Goal: Task Accomplishment & Management: Use online tool/utility

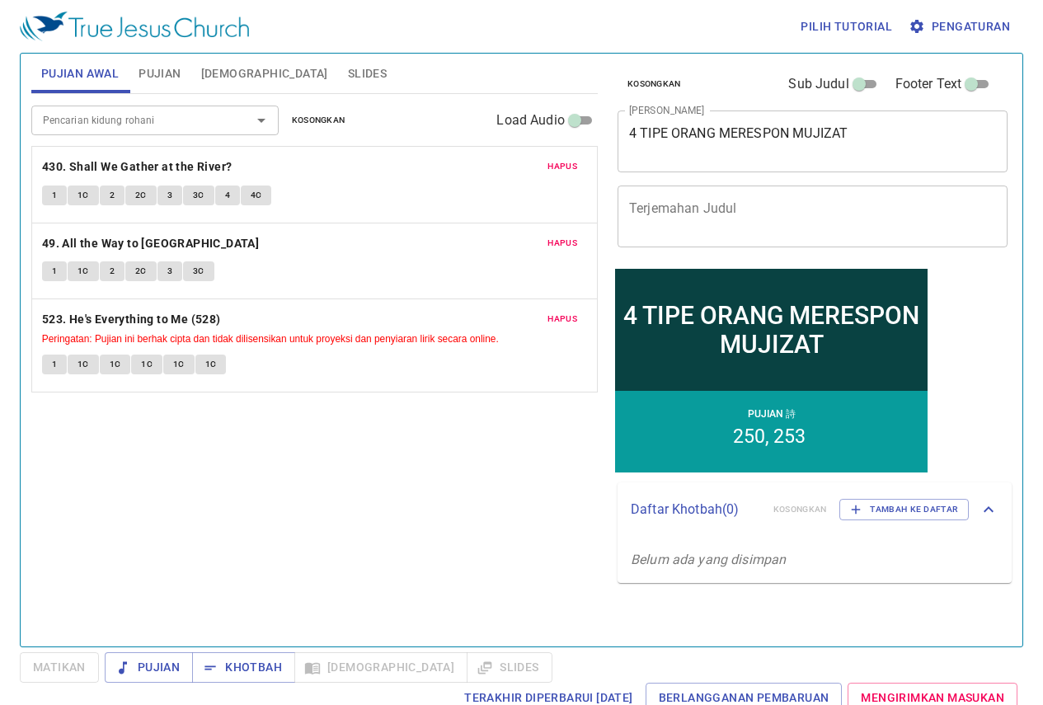
click at [320, 123] on span "Kosongkan" at bounding box center [319, 120] width 54 height 15
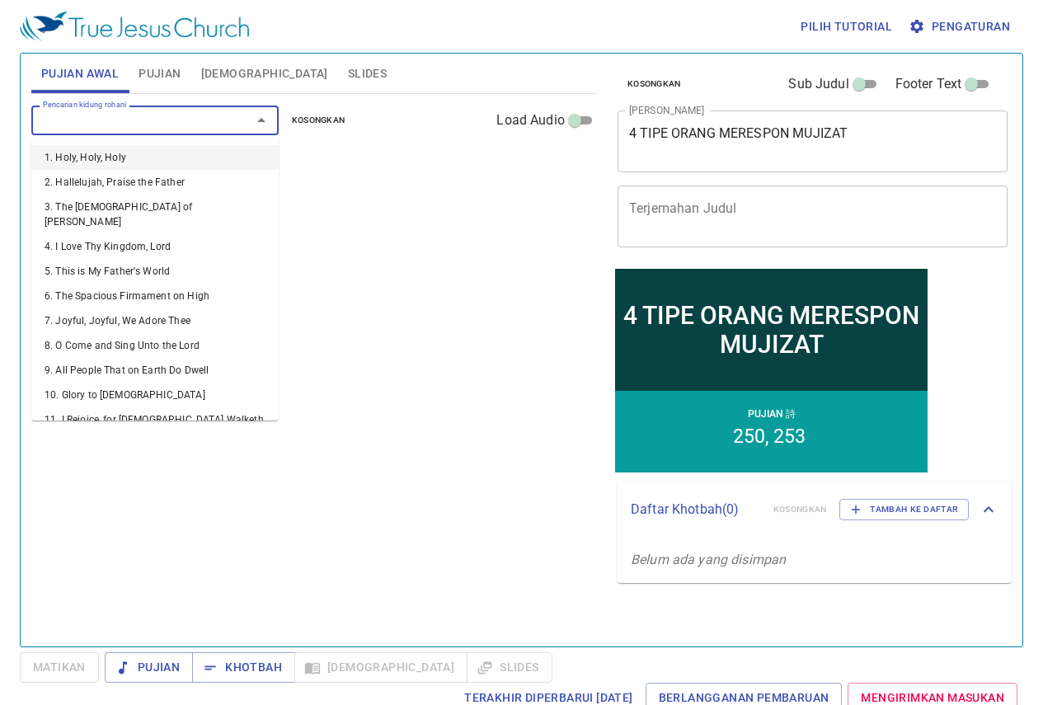
click at [124, 114] on input "Pencarian kidung rohani" at bounding box center [130, 119] width 189 height 19
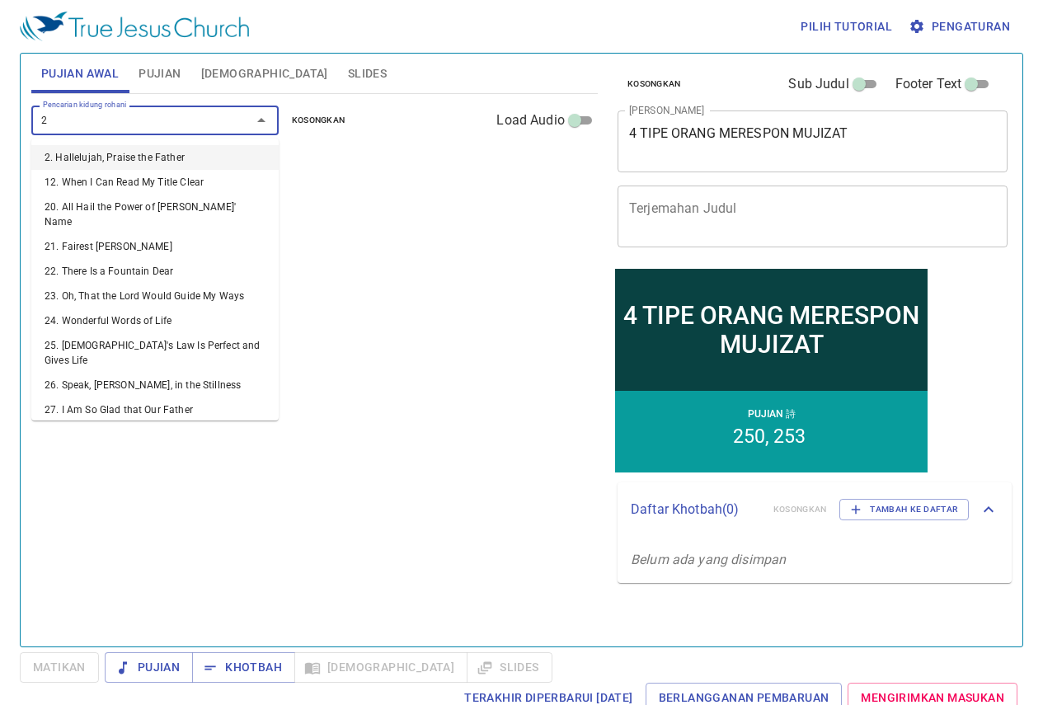
type input "24"
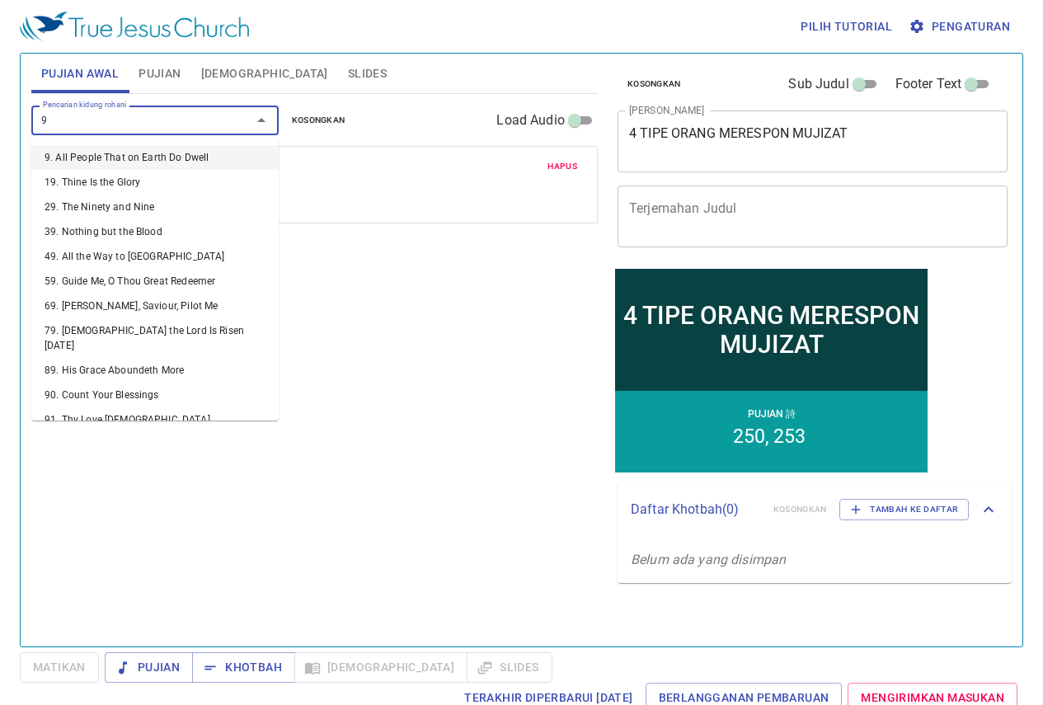
type input "91"
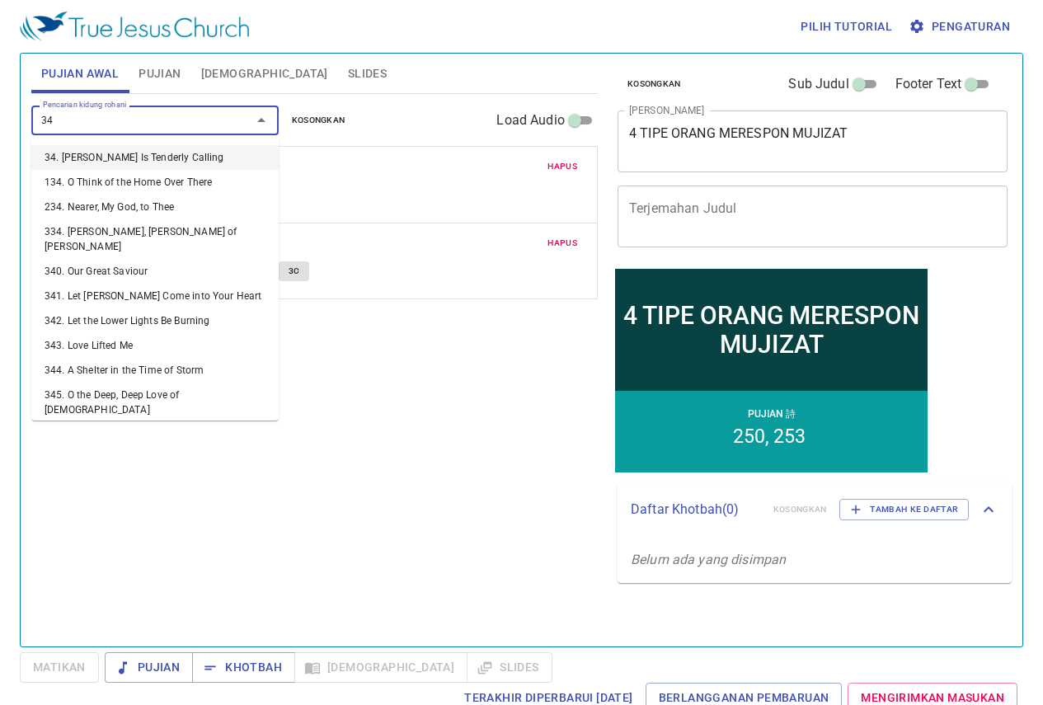
type input "342"
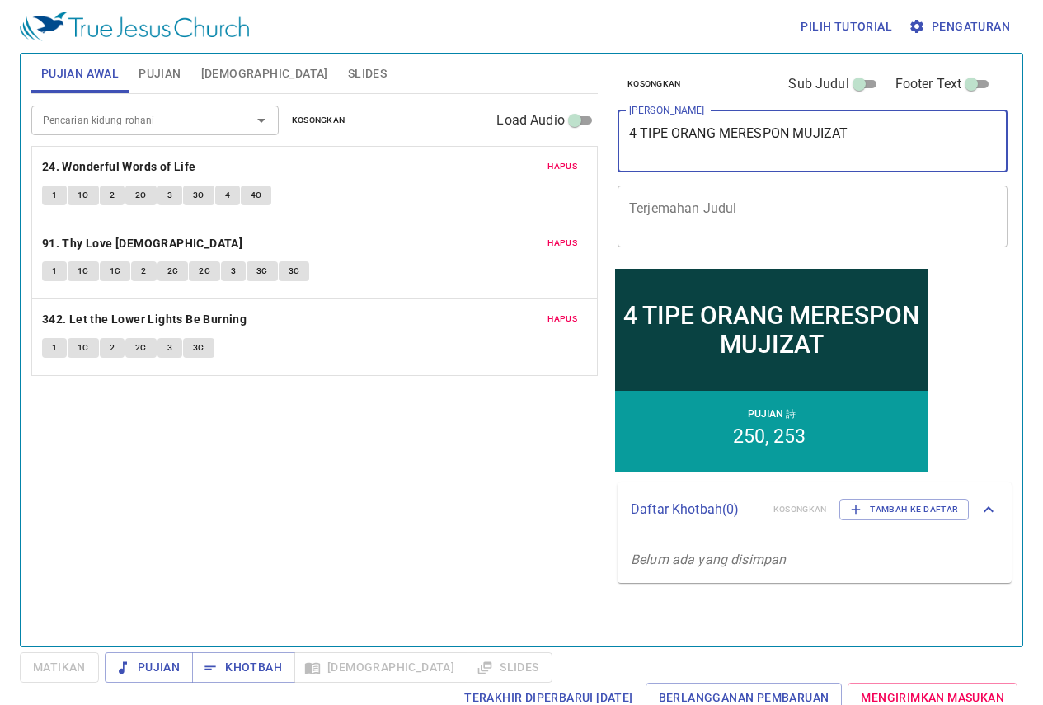
drag, startPoint x: 852, startPoint y: 125, endPoint x: 518, endPoint y: 147, distance: 334.7
click at [518, 147] on div "Pujian Awal Pujian Alkitab Slides Pencarian kidung rohani Pencarian kidung roha…" at bounding box center [522, 343] width 994 height 593
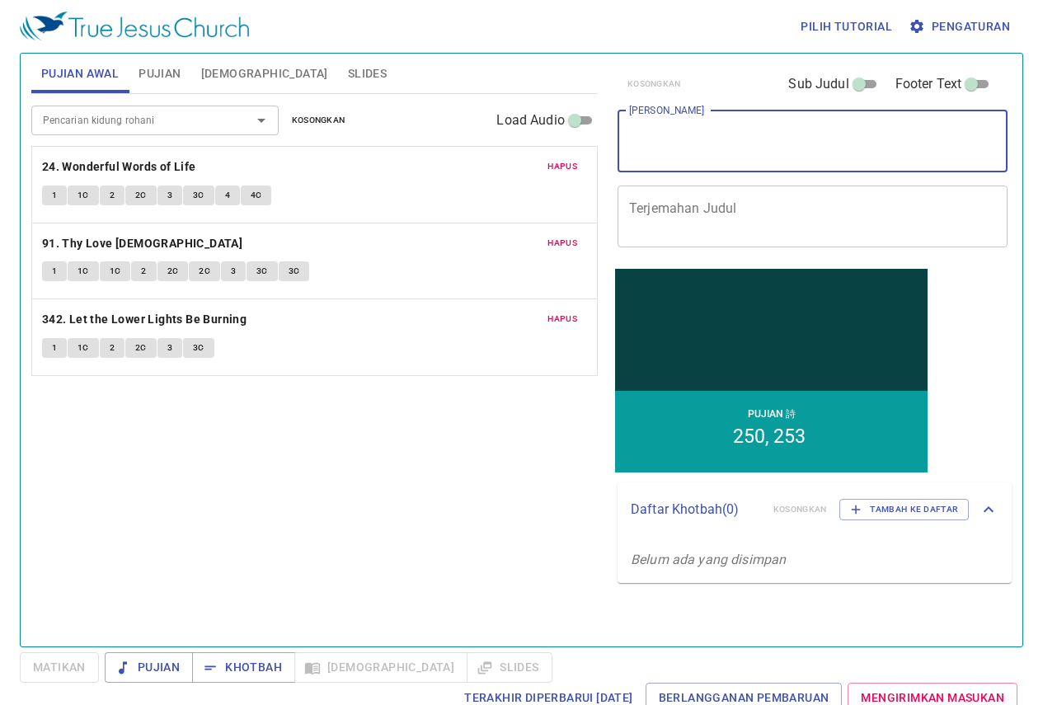
click at [131, 63] on button "Pujian" at bounding box center [160, 74] width 62 height 40
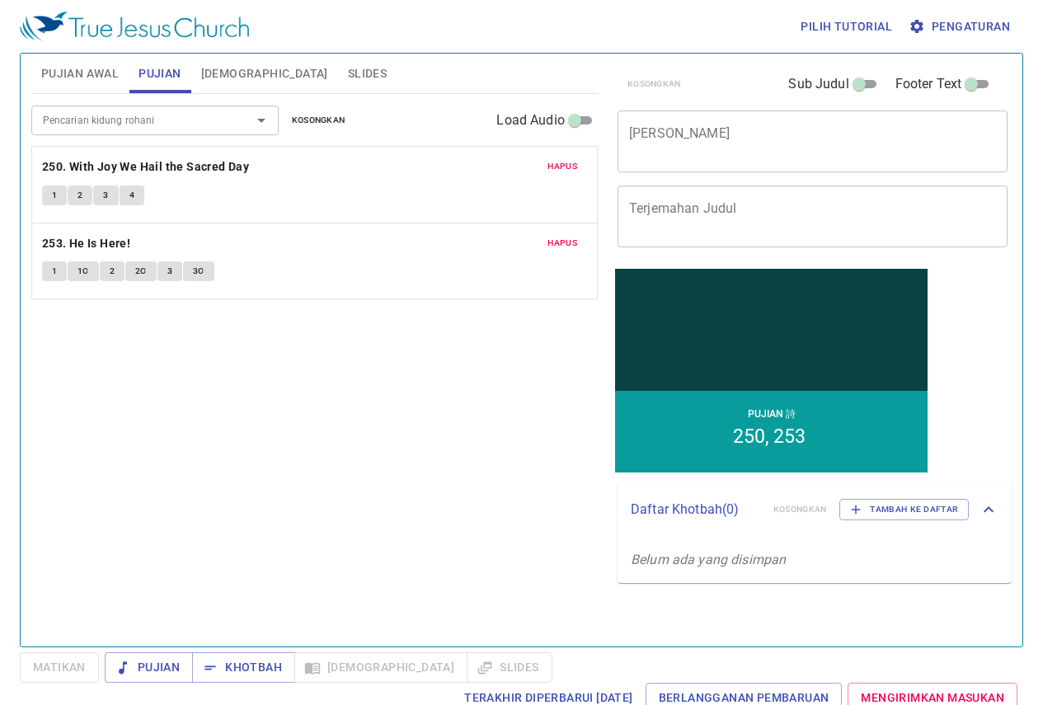
click at [333, 111] on button "Kosongkan" at bounding box center [318, 120] width 73 height 20
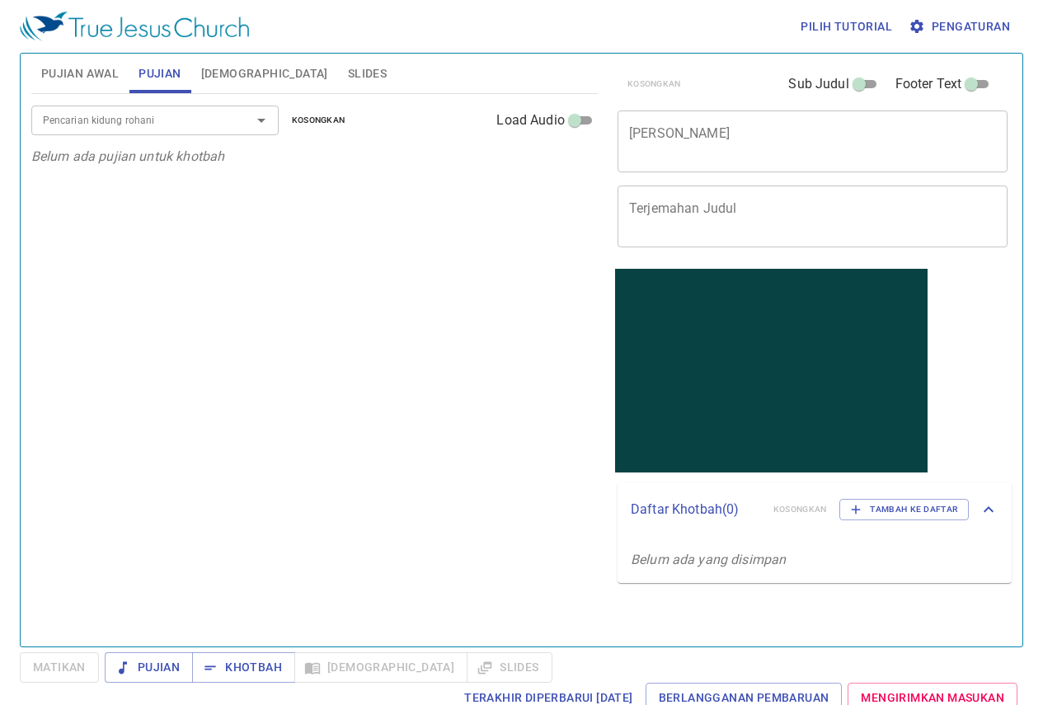
click at [598, 335] on div "Pujian Awal Pujian Alkitab Slides Pencarian kidung rohani Pencarian kidung roha…" at bounding box center [315, 343] width 580 height 593
click at [348, 64] on span "Slides" at bounding box center [367, 73] width 39 height 21
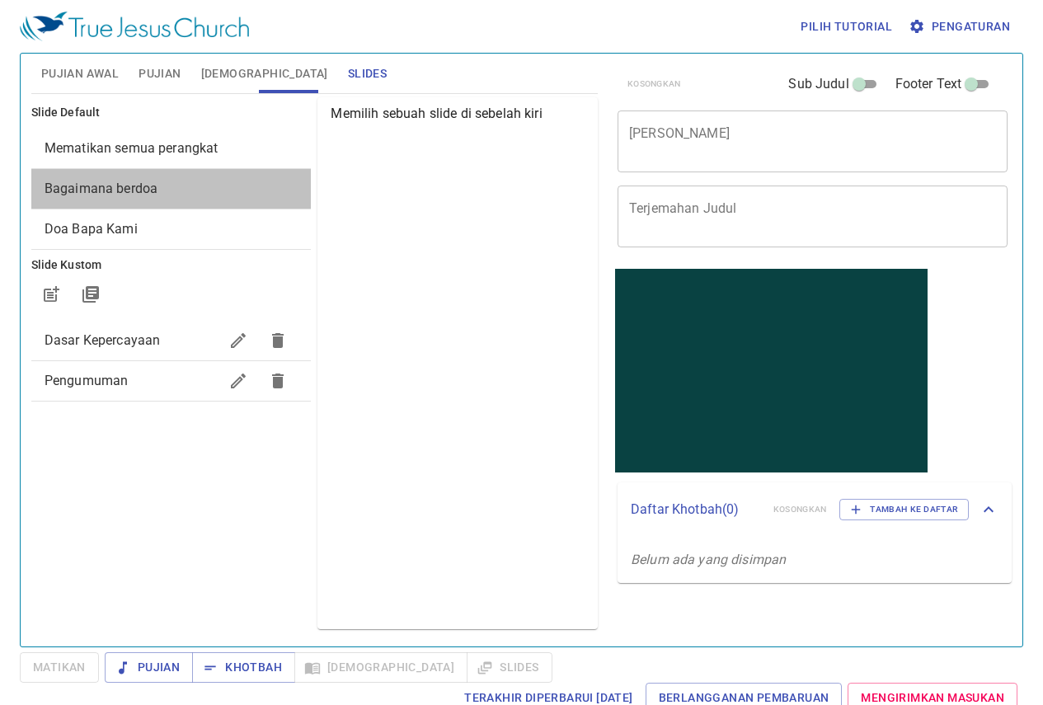
click at [231, 189] on span "Bagaimana berdoa" at bounding box center [172, 189] width 254 height 20
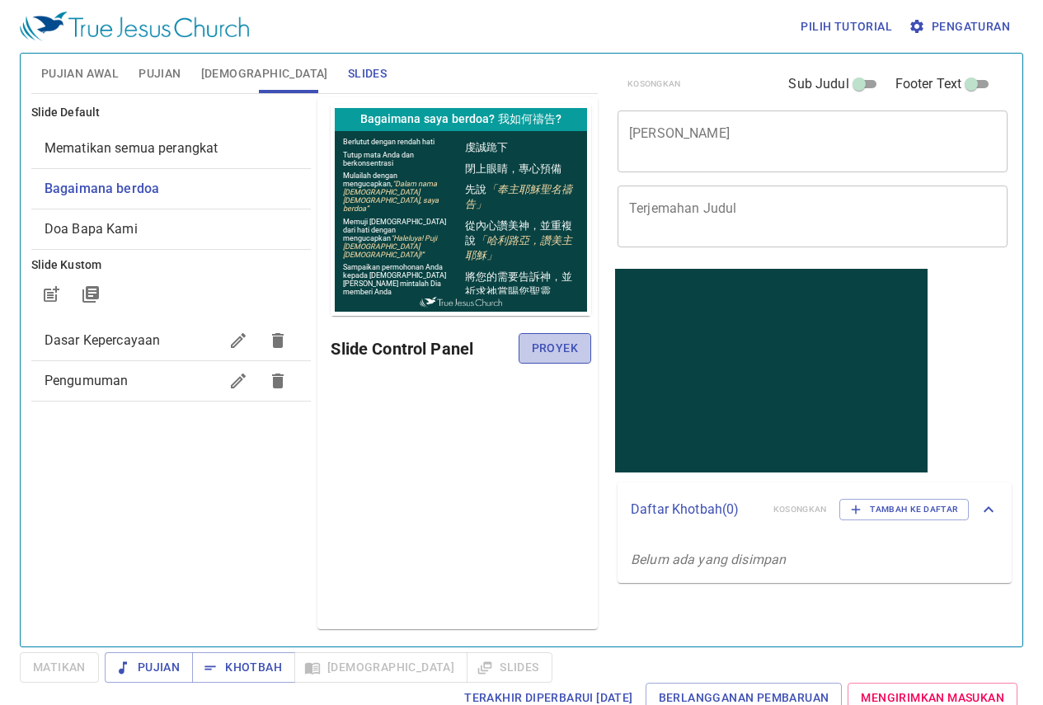
click at [579, 346] on button "Proyek" at bounding box center [555, 348] width 73 height 31
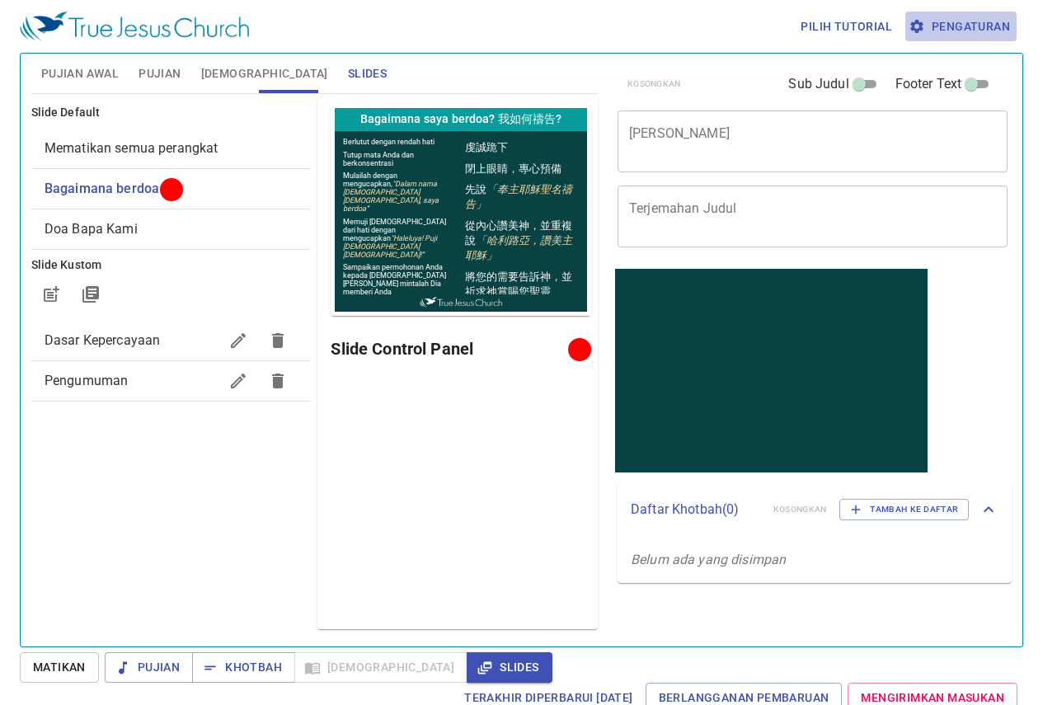
click at [929, 31] on span "Pengaturan" at bounding box center [961, 26] width 98 height 21
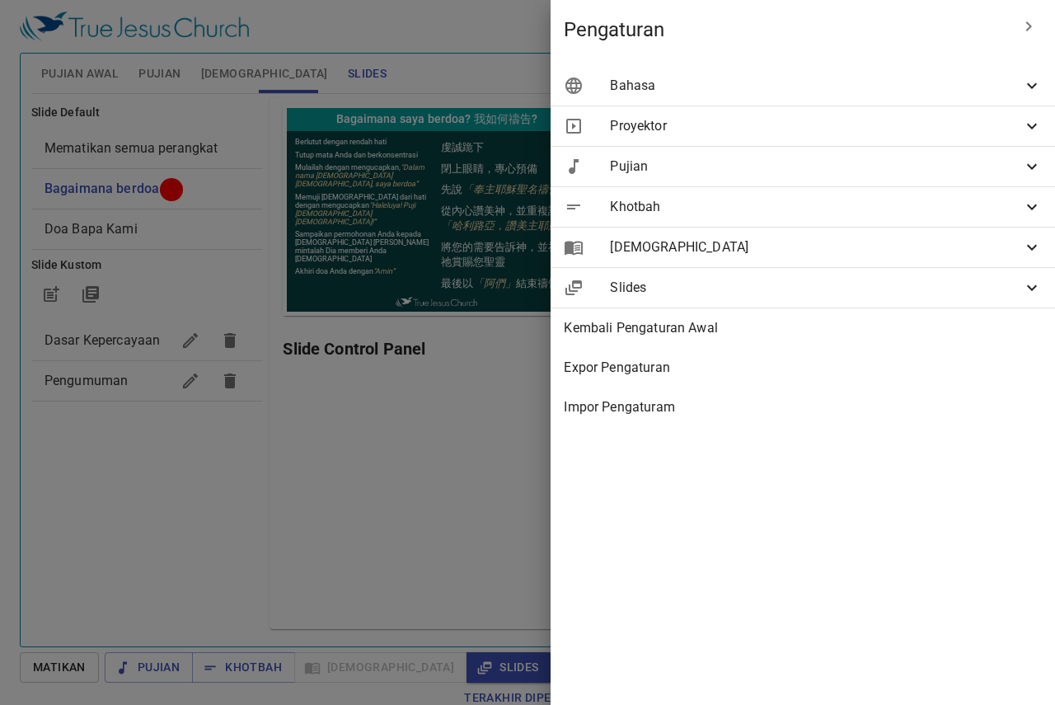
click at [679, 87] on span "Bahasa" at bounding box center [816, 86] width 412 height 20
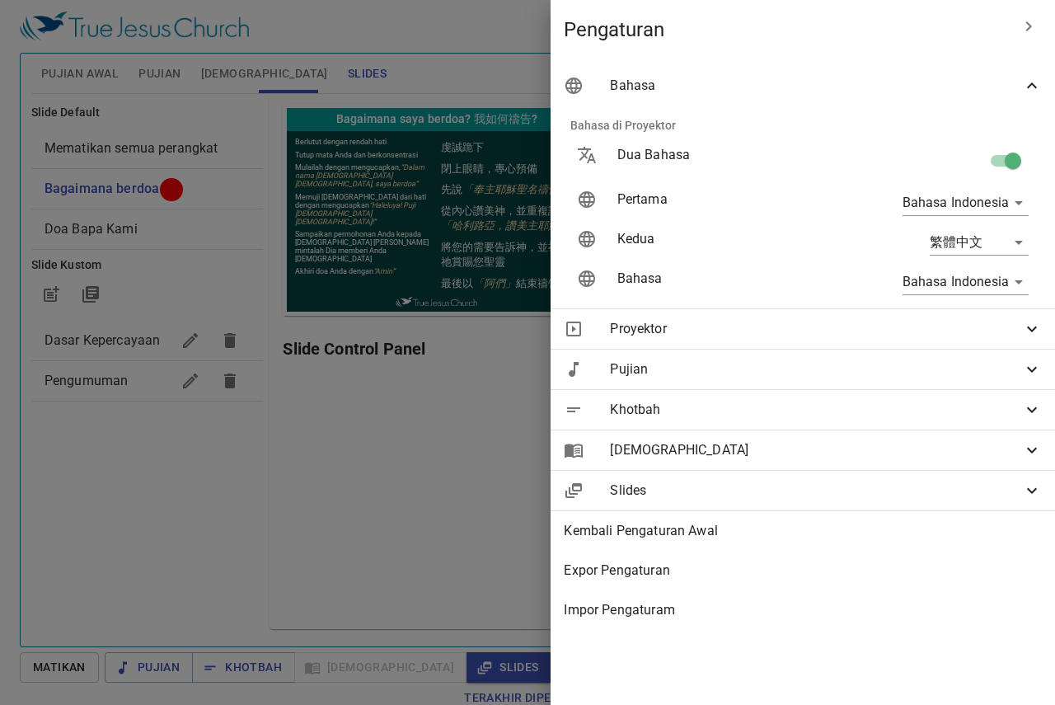
drag, startPoint x: 1010, startPoint y: 161, endPoint x: 448, endPoint y: 325, distance: 585.8
click at [1010, 161] on input "checkbox" at bounding box center [1013, 163] width 94 height 31
checkbox input "false"
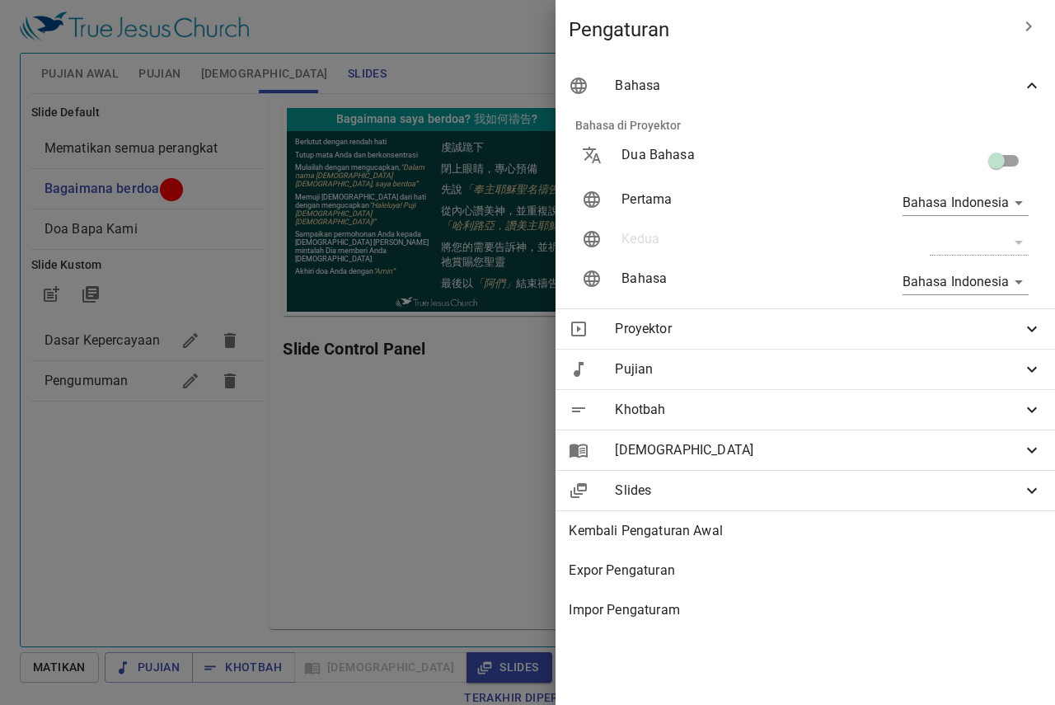
drag, startPoint x: 230, startPoint y: 463, endPoint x: 221, endPoint y: 485, distance: 23.3
click at [230, 463] on div at bounding box center [527, 352] width 1055 height 705
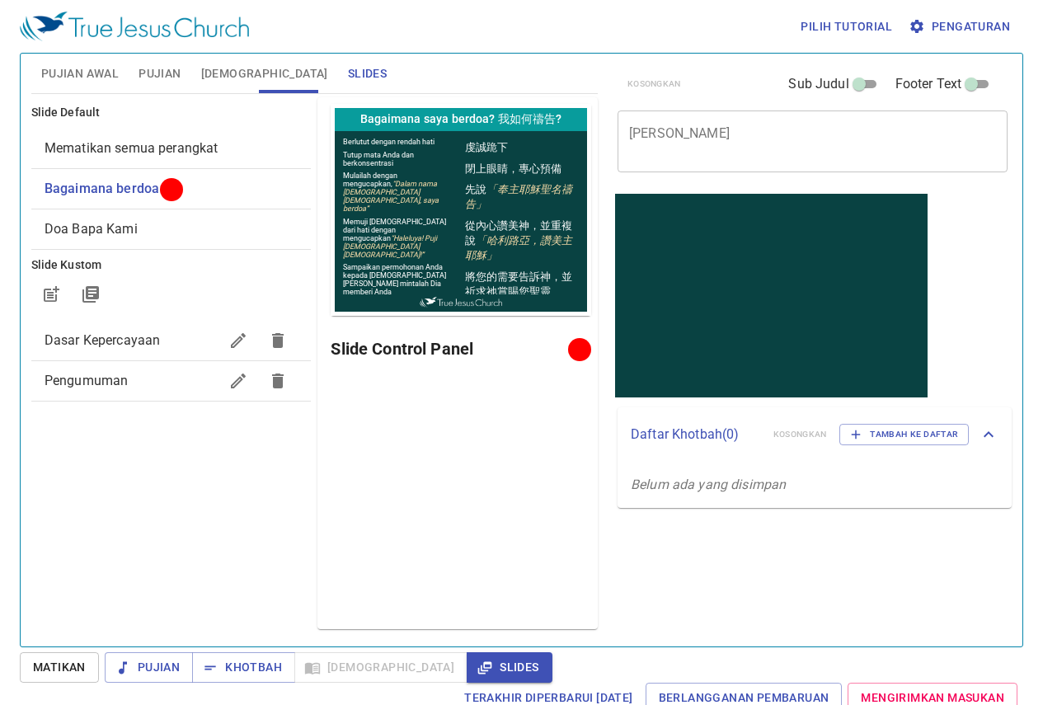
click at [86, 667] on span "Matikan" at bounding box center [59, 667] width 53 height 21
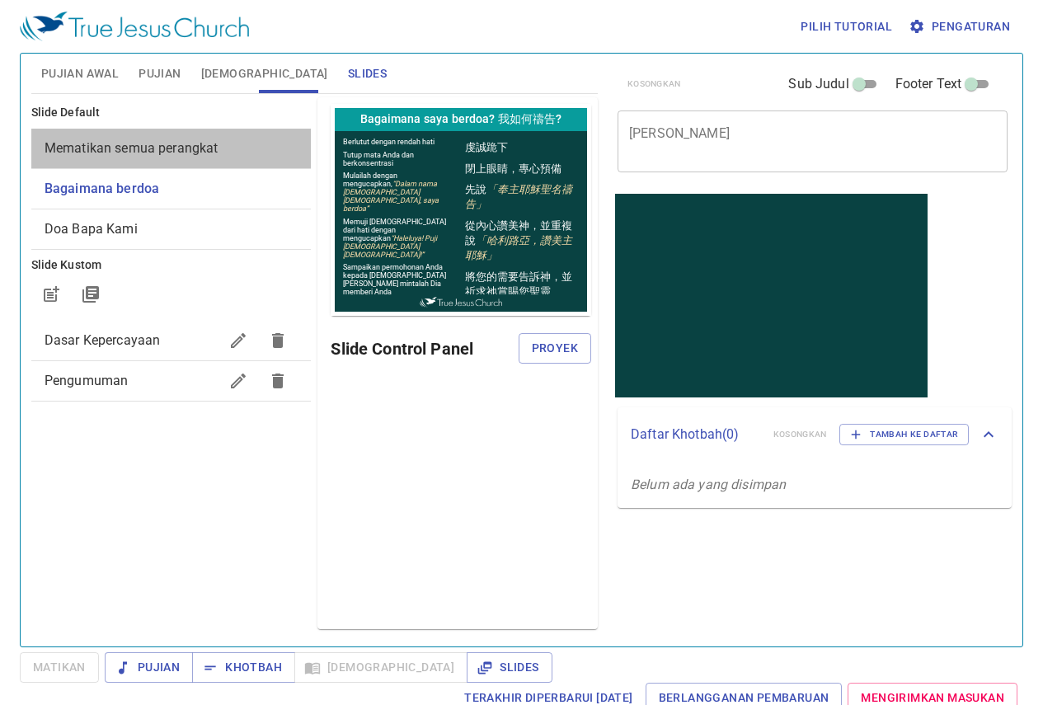
click at [173, 148] on span "Mematikan semua perangkat" at bounding box center [132, 148] width 174 height 16
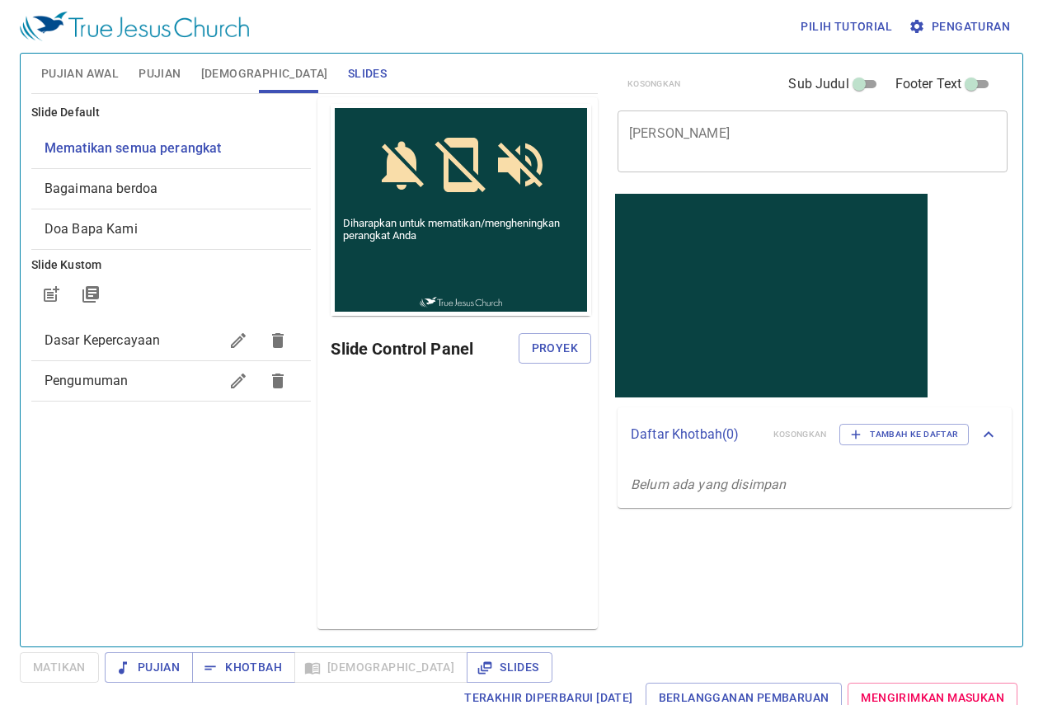
click at [204, 192] on span "Bagaimana berdoa" at bounding box center [172, 189] width 254 height 20
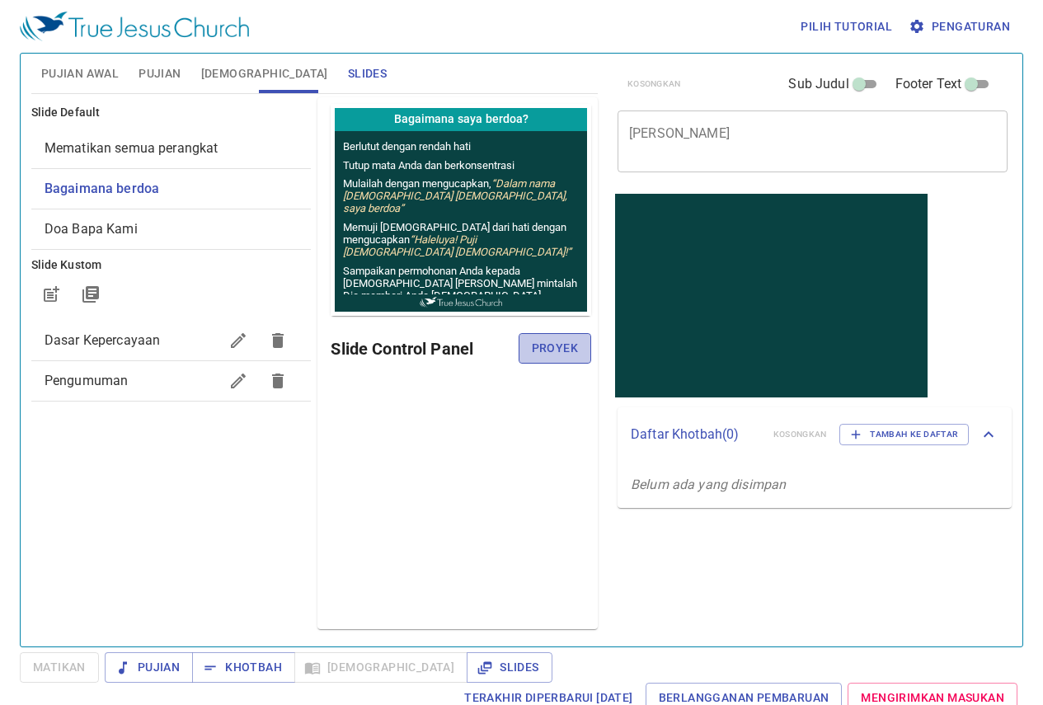
click at [559, 350] on span "Proyek" at bounding box center [555, 348] width 46 height 21
click at [489, 465] on div "Pratinjau Slide Control Panel" at bounding box center [457, 363] width 280 height 532
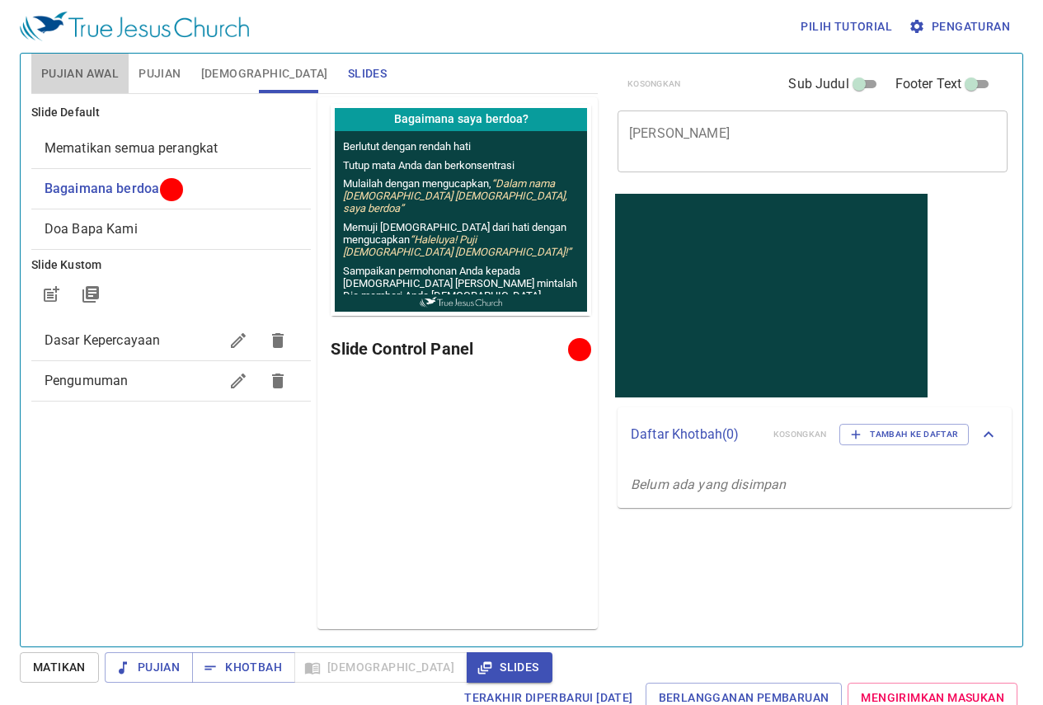
click at [73, 68] on span "Pujian Awal" at bounding box center [80, 73] width 78 height 21
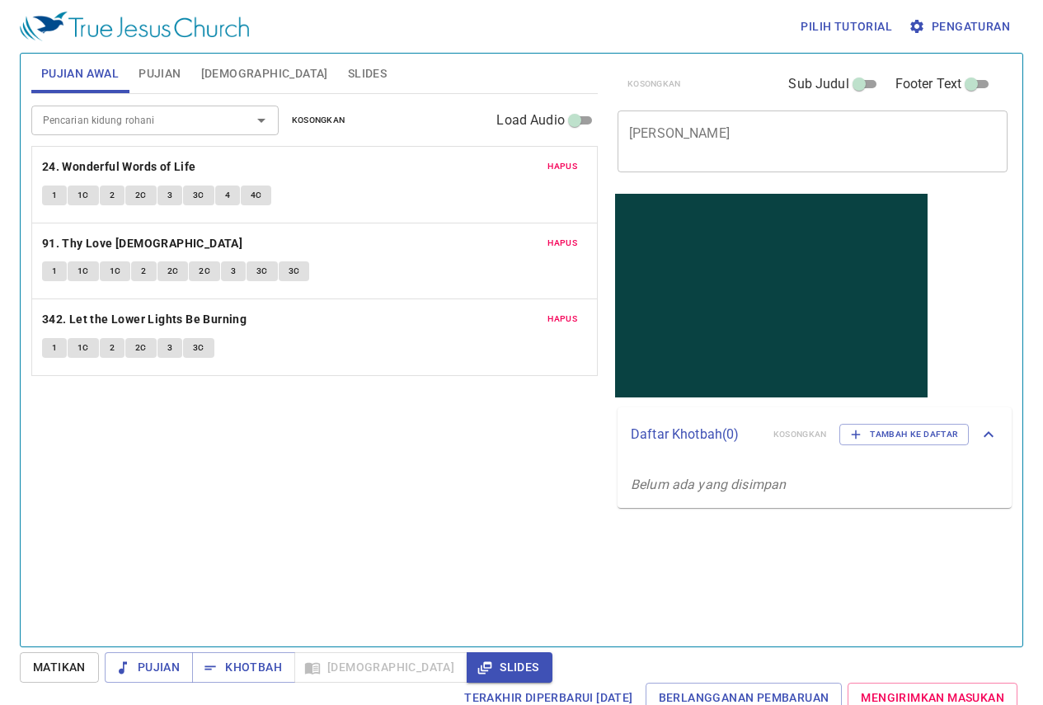
click at [354, 482] on div "Pencarian kidung rohani Pencarian kidung rohani Kosongkan Load Audio Hapus 24. …" at bounding box center [314, 363] width 567 height 538
click at [705, 143] on textarea "[PERSON_NAME]" at bounding box center [812, 140] width 367 height 31
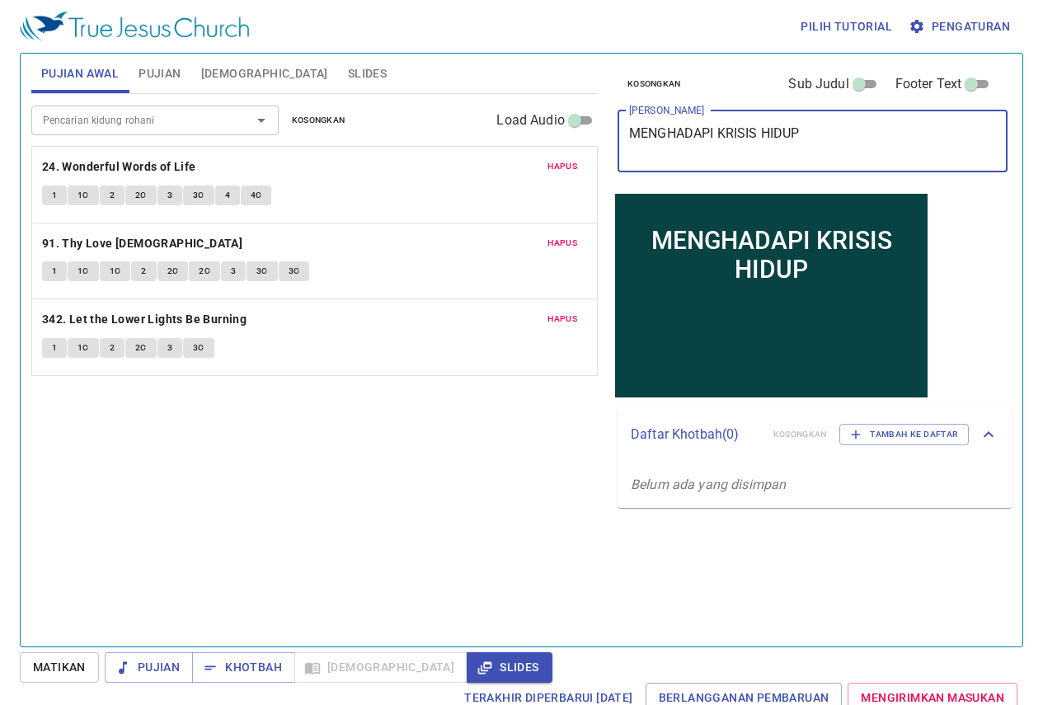
type textarea "MENGHADAPI KRISIS HIDUP"
click at [169, 87] on button "Pujian" at bounding box center [160, 74] width 62 height 40
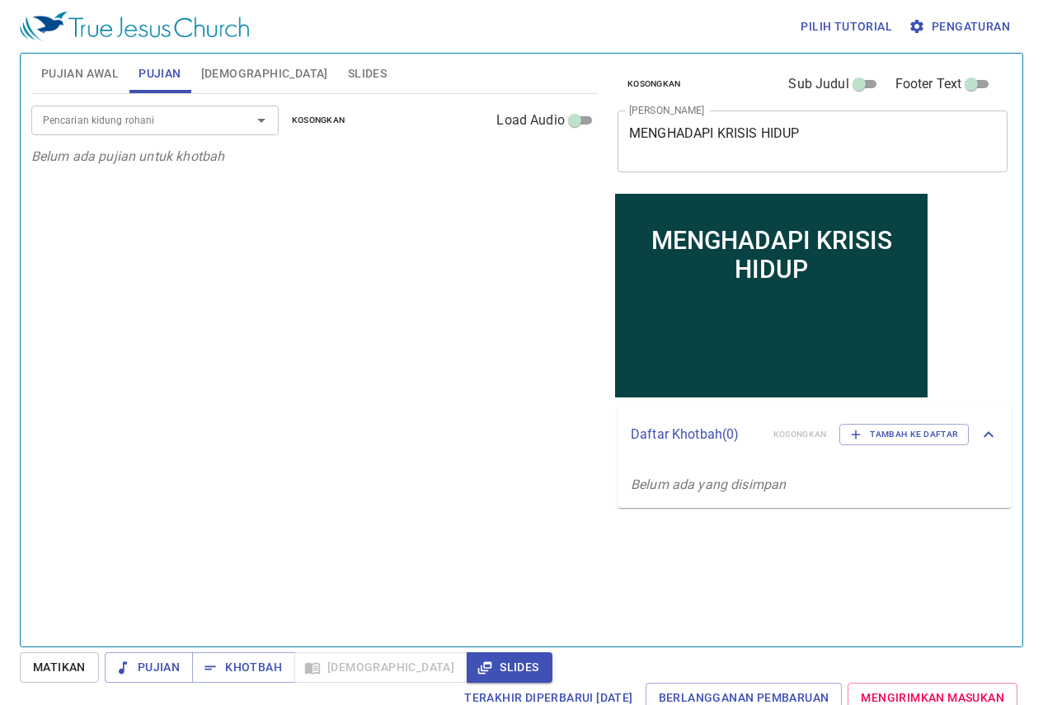
click at [238, 129] on div at bounding box center [249, 120] width 43 height 23
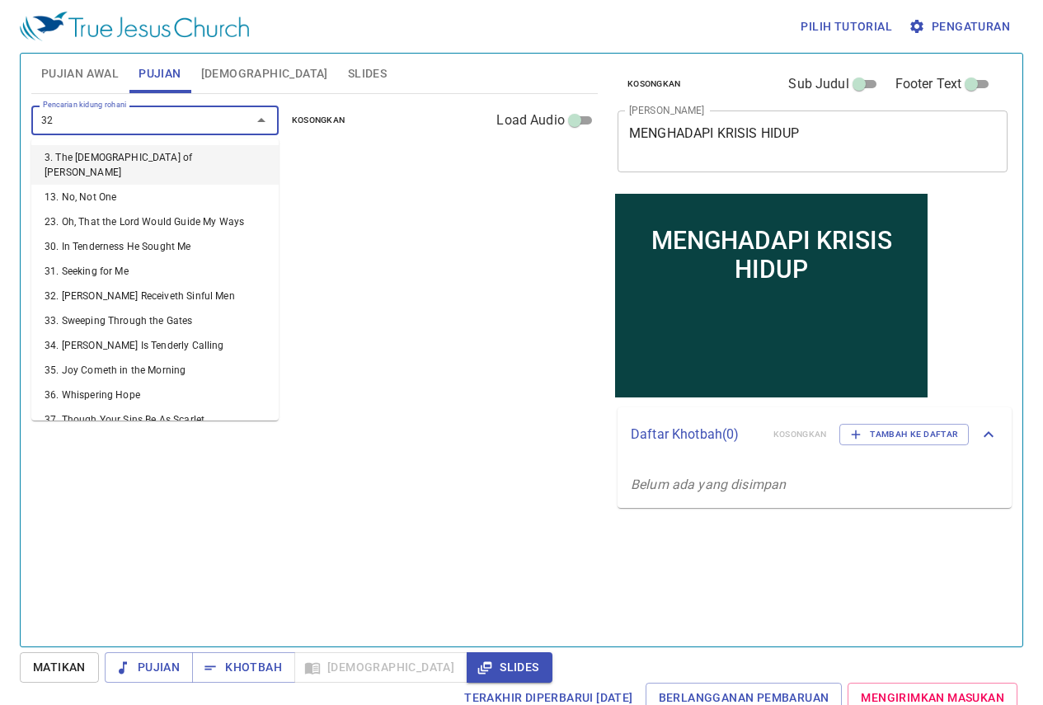
type input "327"
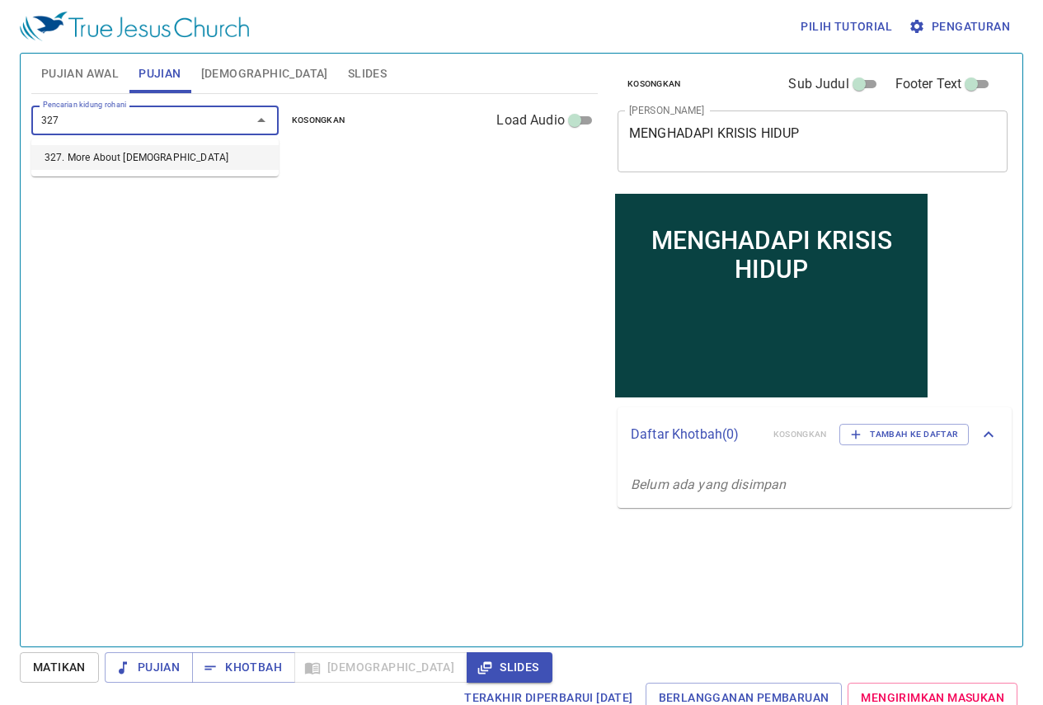
click at [211, 154] on li "327. More About [DEMOGRAPHIC_DATA]" at bounding box center [154, 157] width 247 height 25
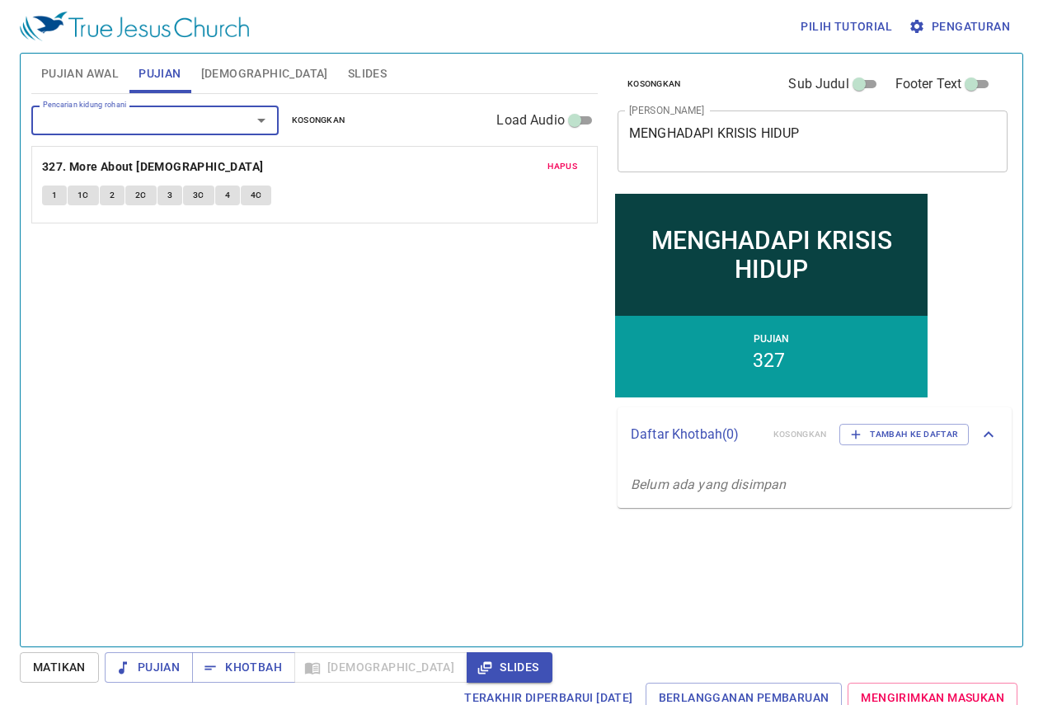
click at [209, 136] on div "Pencarian kidung rohani Pencarian kidung rohani Kosongkan Load Audio" at bounding box center [314, 120] width 567 height 53
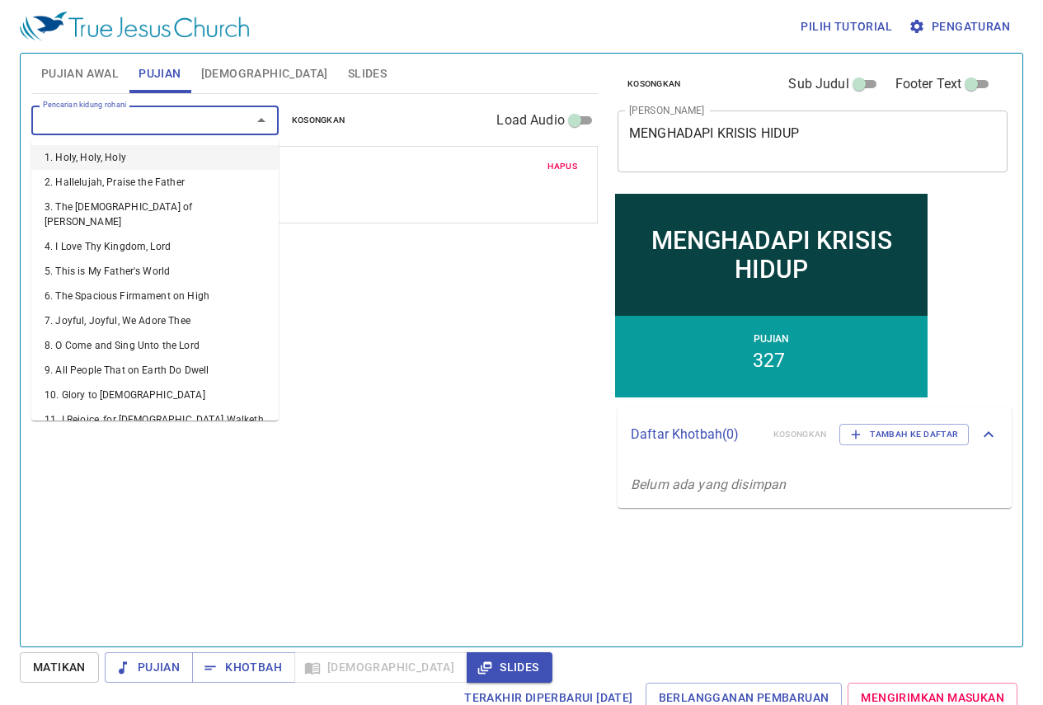
click at [200, 123] on input "Pencarian kidung rohani" at bounding box center [130, 119] width 189 height 19
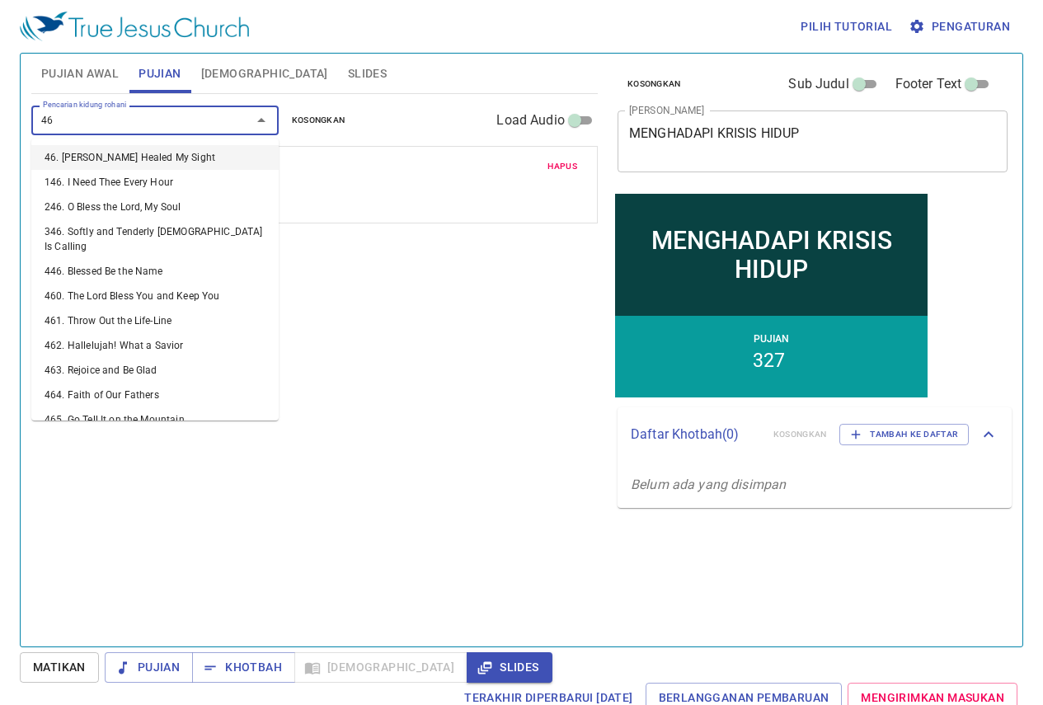
type input "460"
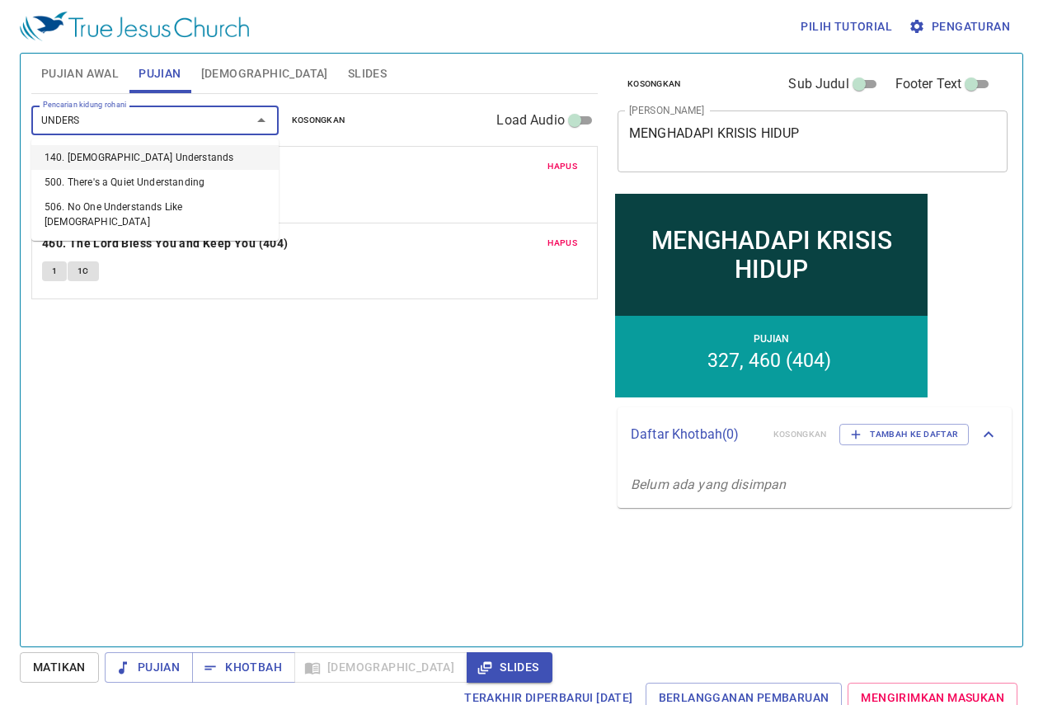
type input "UNDERST"
click at [219, 203] on li "506. No One Understands Like Jesus" at bounding box center [154, 215] width 247 height 40
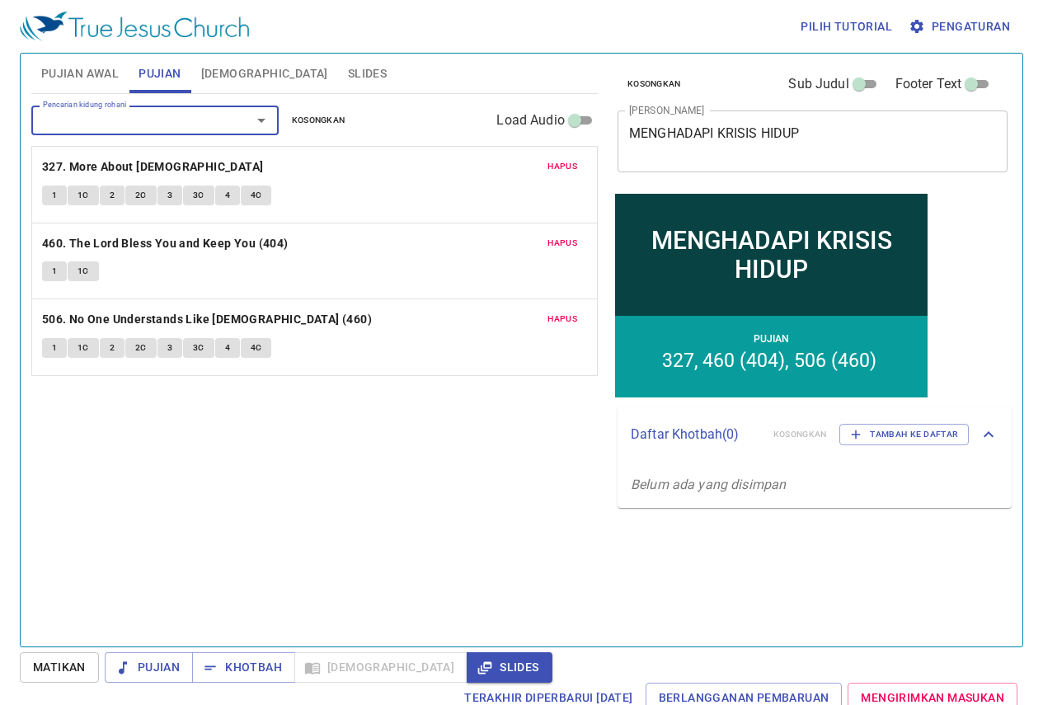
click at [562, 234] on button "Hapus" at bounding box center [562, 243] width 49 height 20
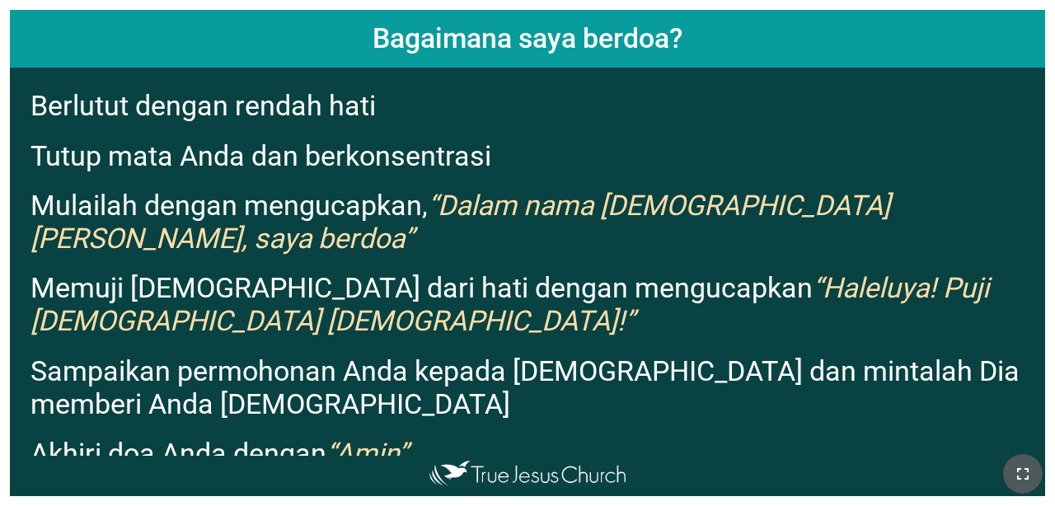
click at [659, 477] on icon "button" at bounding box center [1023, 474] width 20 height 20
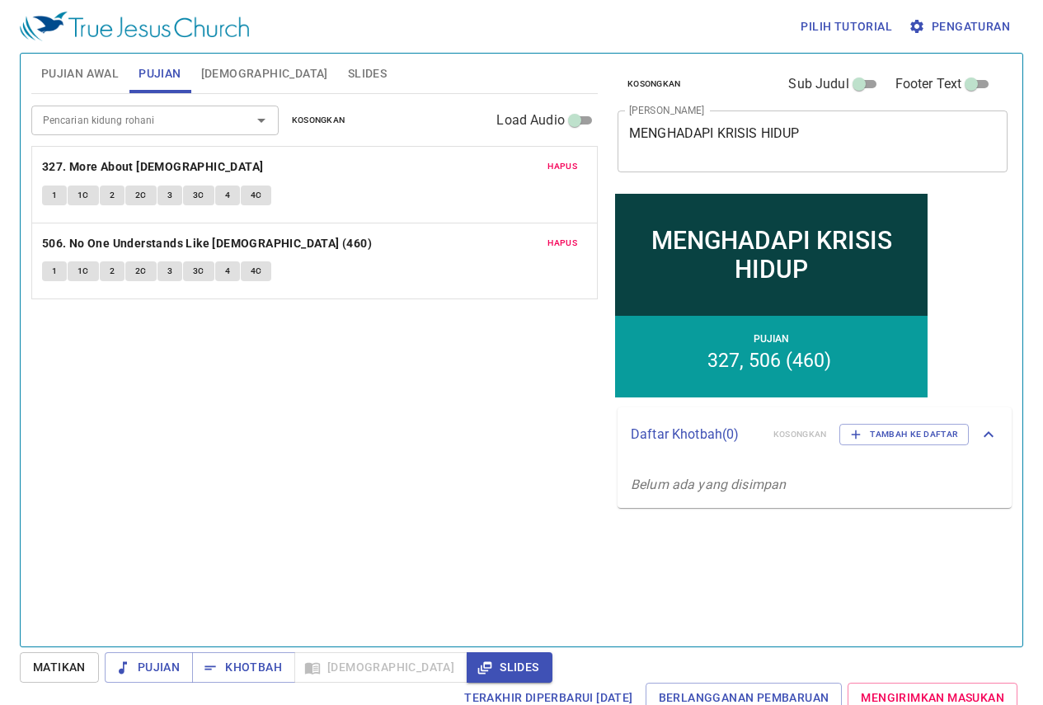
click at [308, 510] on div "Pencarian kidung rohani Pencarian kidung rohani Kosongkan Load Audio Hapus 327.…" at bounding box center [314, 363] width 567 height 538
click at [75, 92] on button "Pujian Awal" at bounding box center [79, 74] width 97 height 40
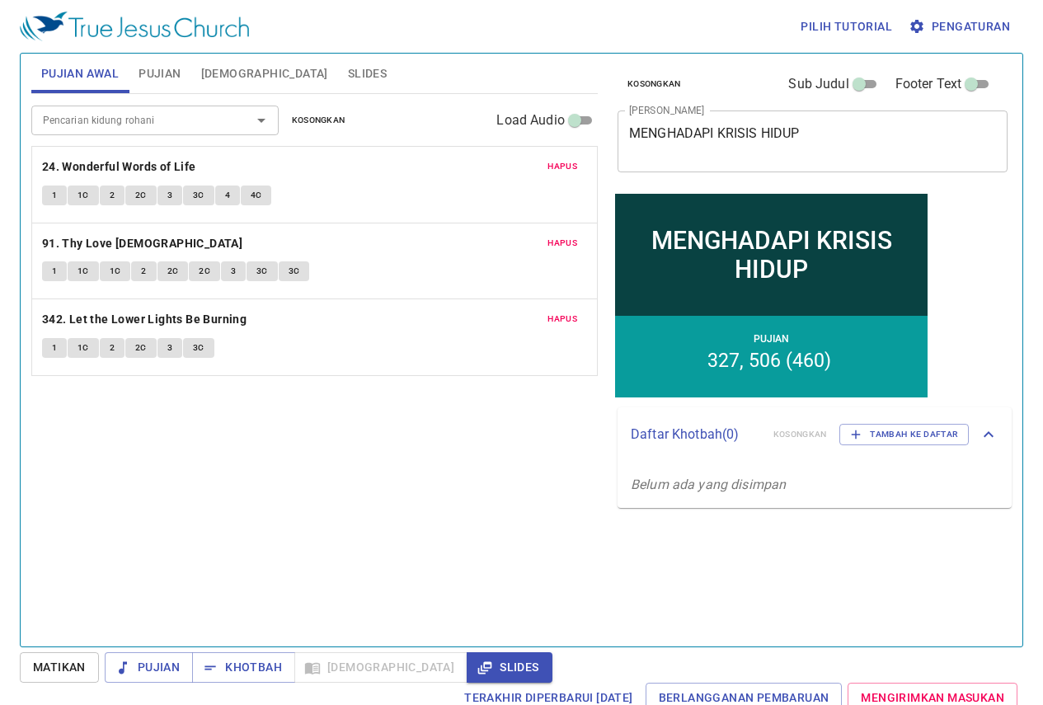
click at [220, 476] on div "Pencarian kidung rohani Pencarian kidung rohani Kosongkan Load Audio Hapus 24. …" at bounding box center [314, 363] width 567 height 538
click at [57, 202] on span "1" at bounding box center [54, 195] width 5 height 15
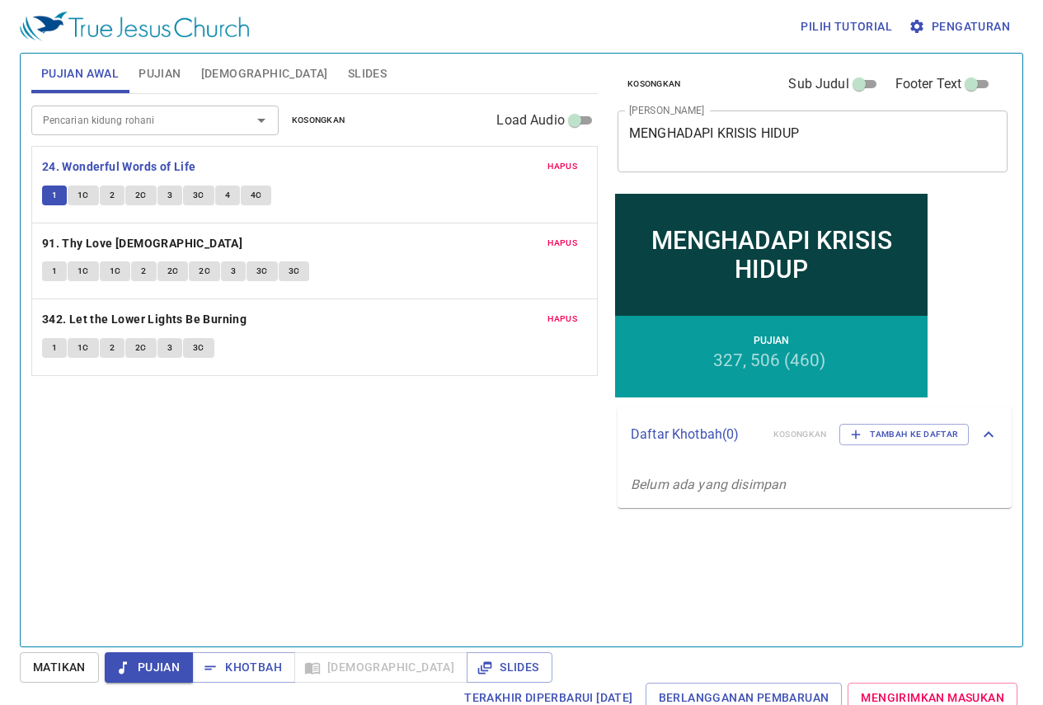
click at [87, 191] on span "1C" at bounding box center [84, 195] width 12 height 15
click at [68, 186] on button "1C" at bounding box center [83, 196] width 31 height 20
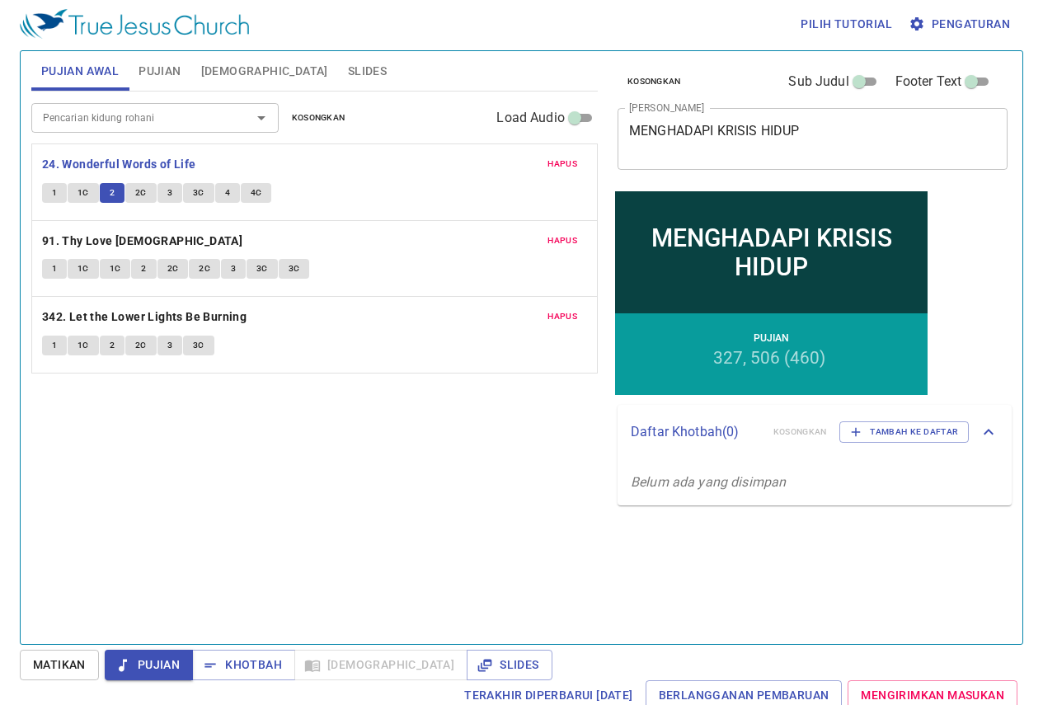
scroll to position [7, 0]
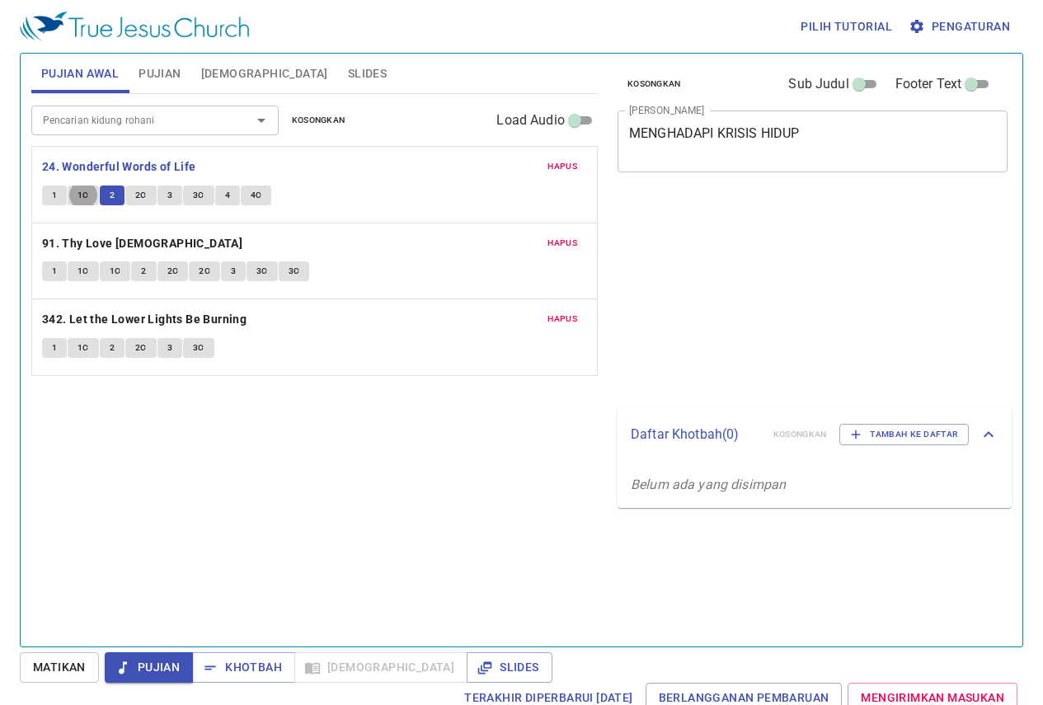
scroll to position [7, 0]
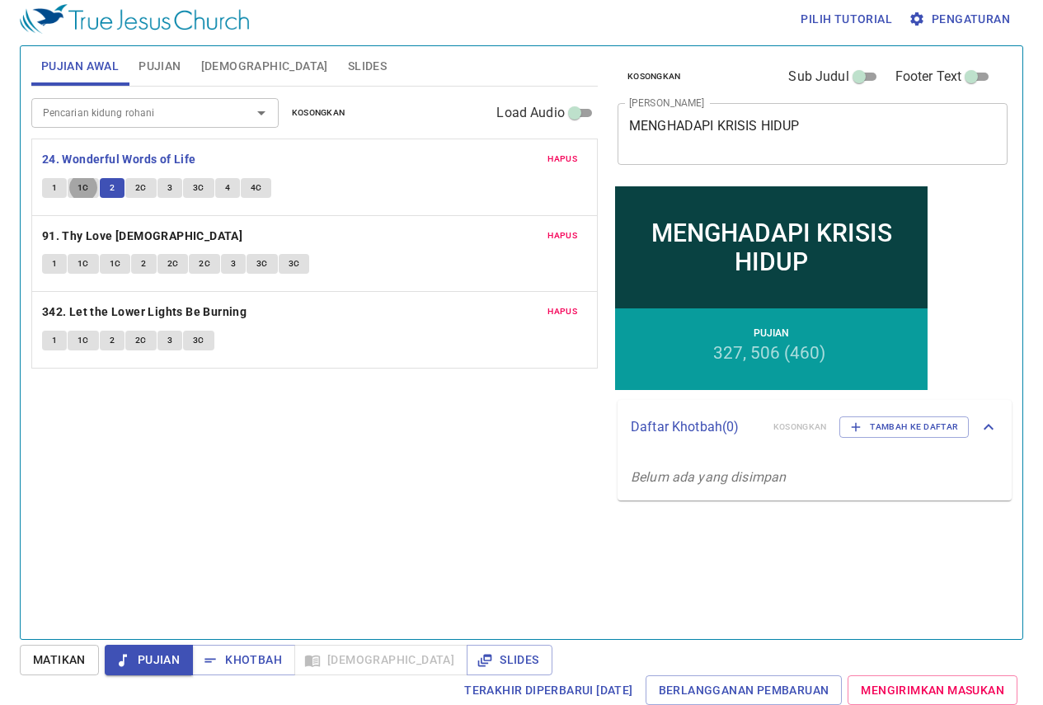
click at [221, 160] on p "24. Wonderful Words of Life" at bounding box center [314, 159] width 545 height 21
click at [138, 187] on span "2C" at bounding box center [141, 188] width 12 height 15
click at [163, 184] on button "3" at bounding box center [169, 188] width 25 height 20
click at [395, 205] on div "Hapus 24. Wonderful Words of Life 1 1C 2 2C 3 3C 4 4C" at bounding box center [314, 177] width 565 height 76
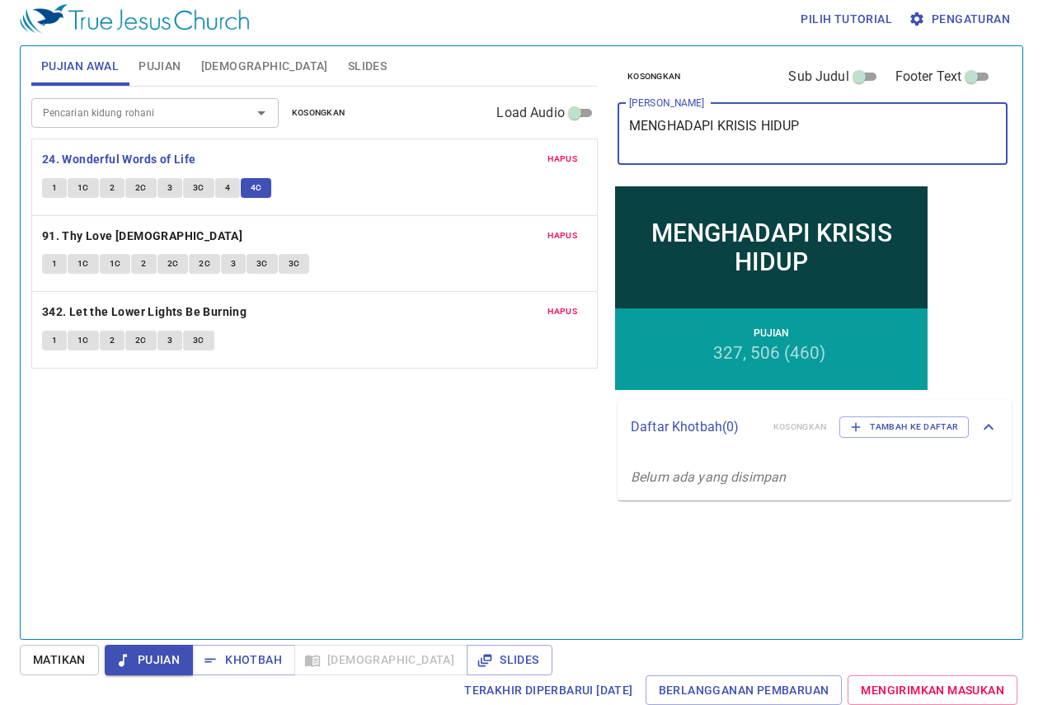
click at [764, 129] on textarea "MENGHADAPI KRISIS HIDUP" at bounding box center [812, 133] width 367 height 31
drag, startPoint x: 858, startPoint y: 114, endPoint x: 719, endPoint y: 125, distance: 139.0
click at [719, 125] on div "MENGHADAPI KRISIS HIDUP x Judul Khotbah" at bounding box center [813, 134] width 390 height 62
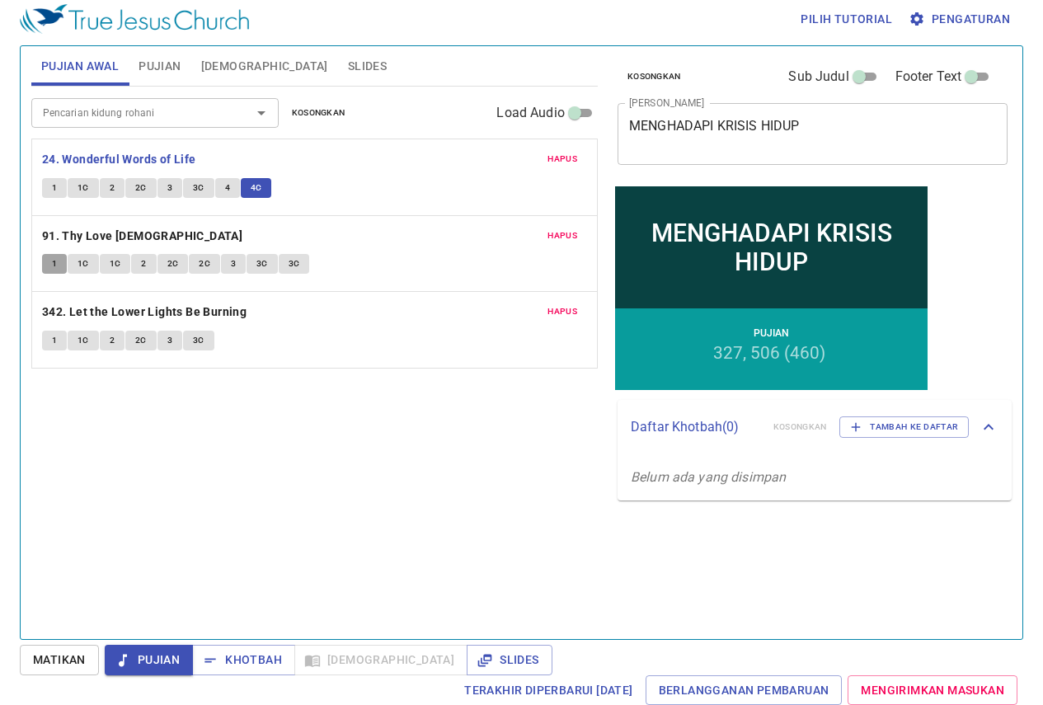
click at [62, 261] on button "1" at bounding box center [54, 264] width 25 height 20
click at [843, 122] on textarea "MENGHADAPI KRISIS HIDUP" at bounding box center [812, 133] width 367 height 31
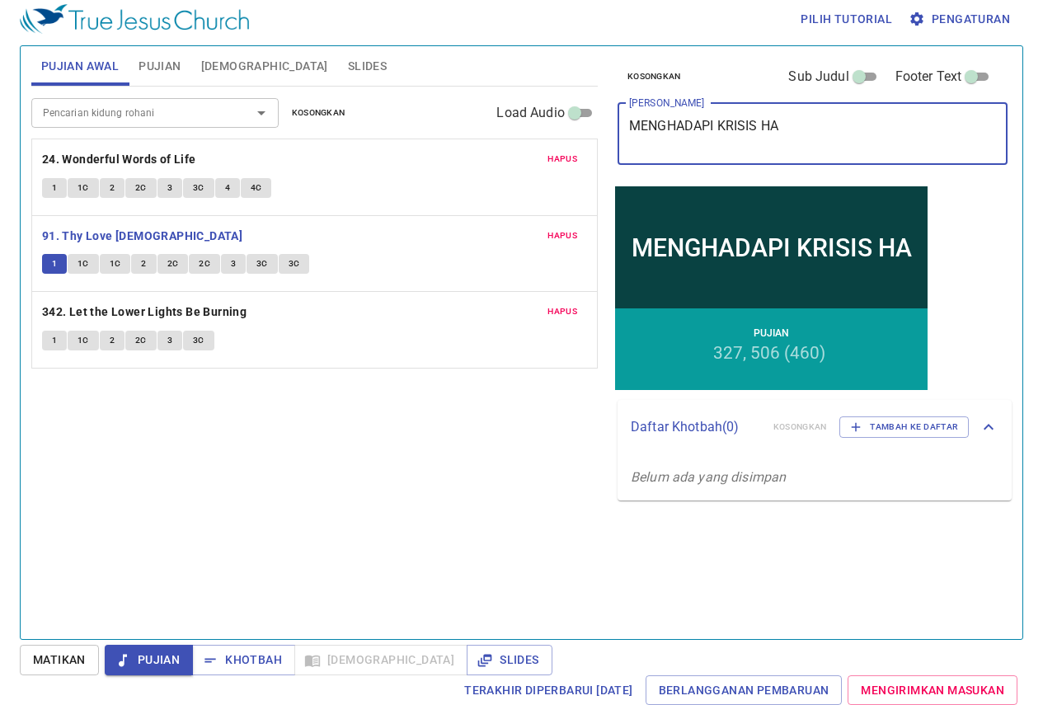
type textarea "MENGHADAPI KRISIS HAR"
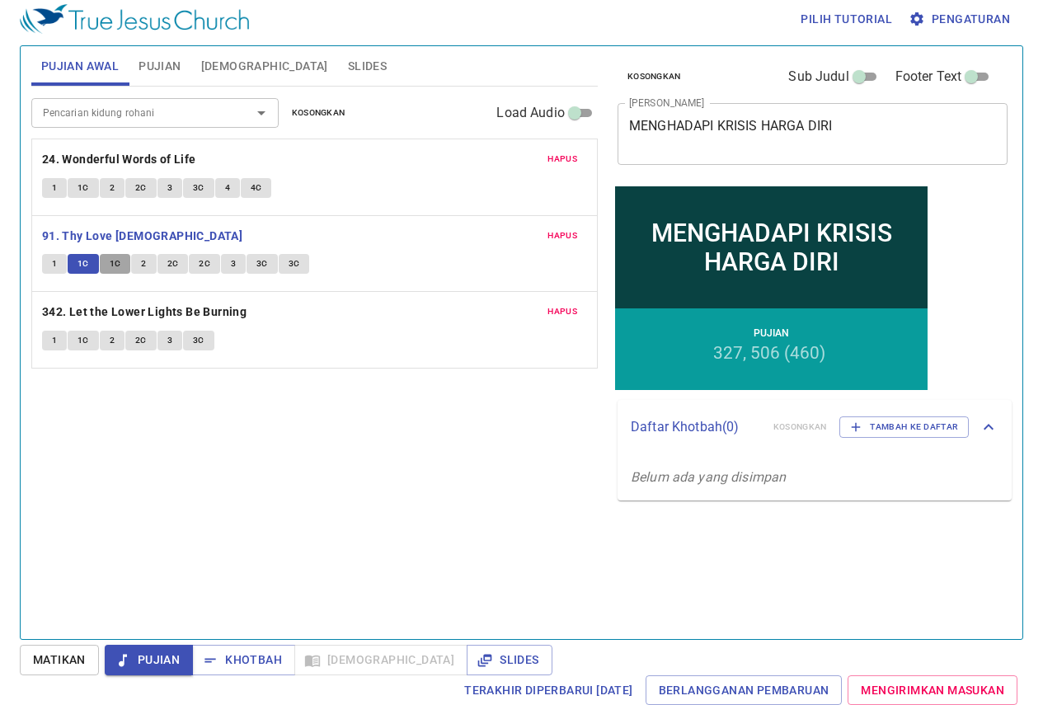
click at [120, 262] on span "1C" at bounding box center [116, 263] width 12 height 15
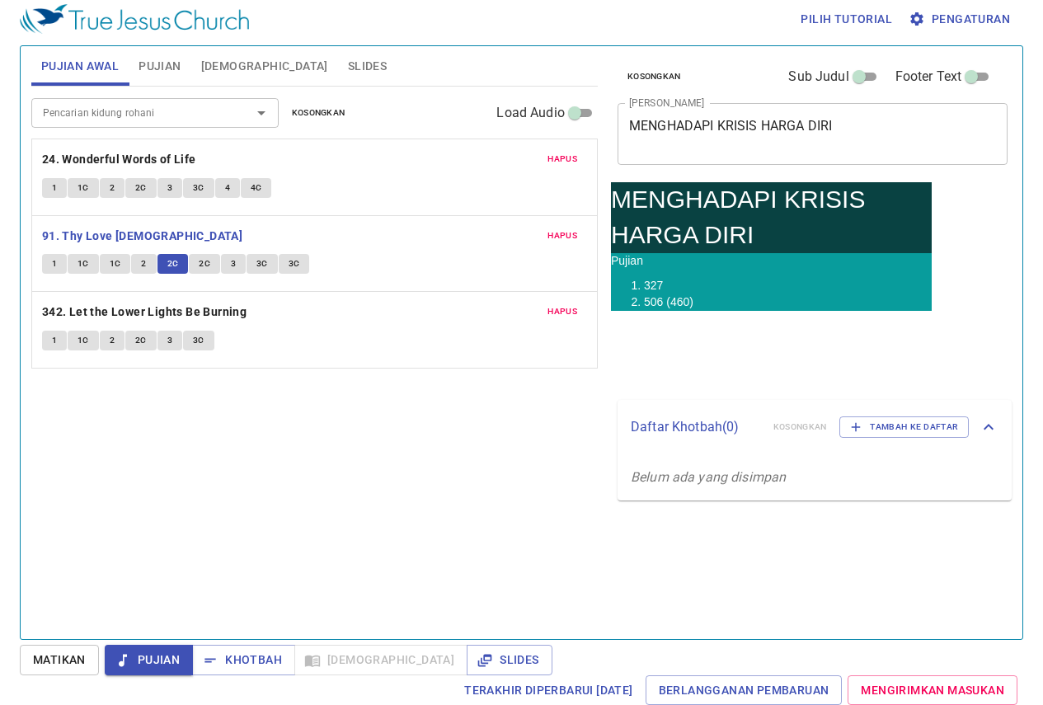
scroll to position [7, 0]
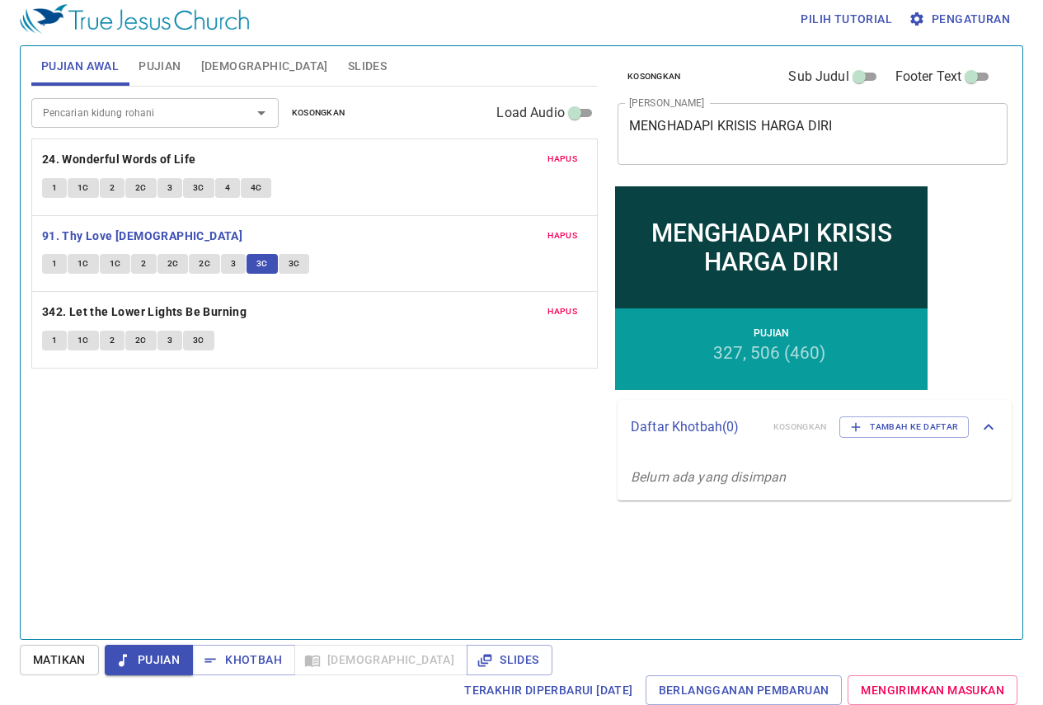
scroll to position [7, 0]
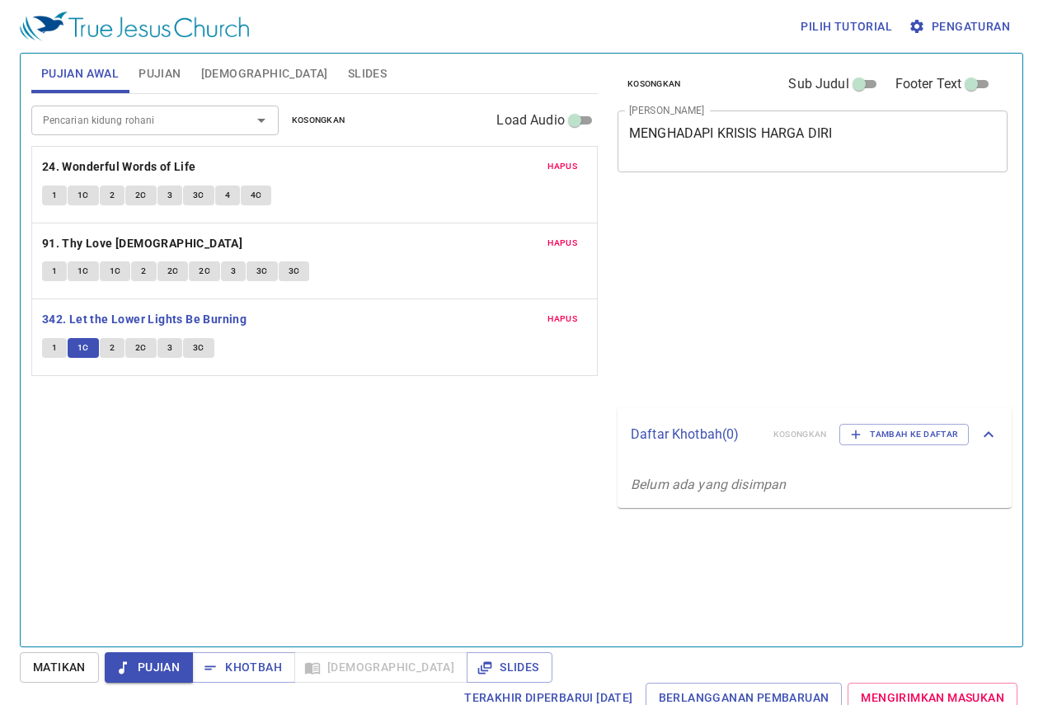
scroll to position [7, 0]
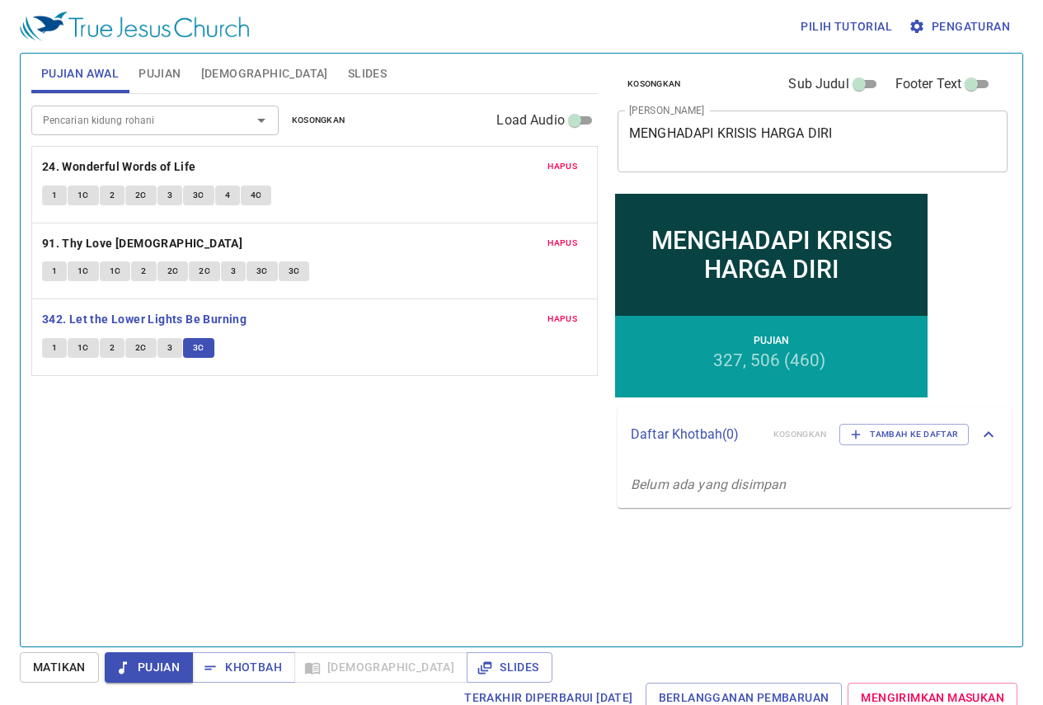
click at [338, 77] on button "Slides" at bounding box center [367, 74] width 59 height 40
click at [348, 63] on span "Slides" at bounding box center [367, 73] width 39 height 21
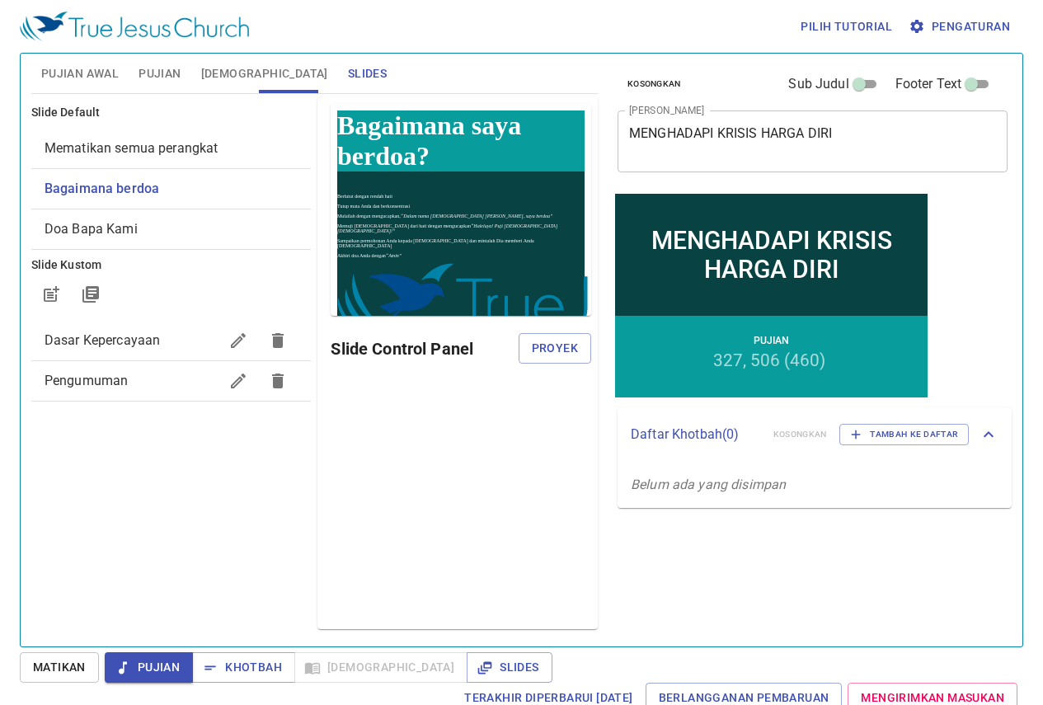
scroll to position [7, 0]
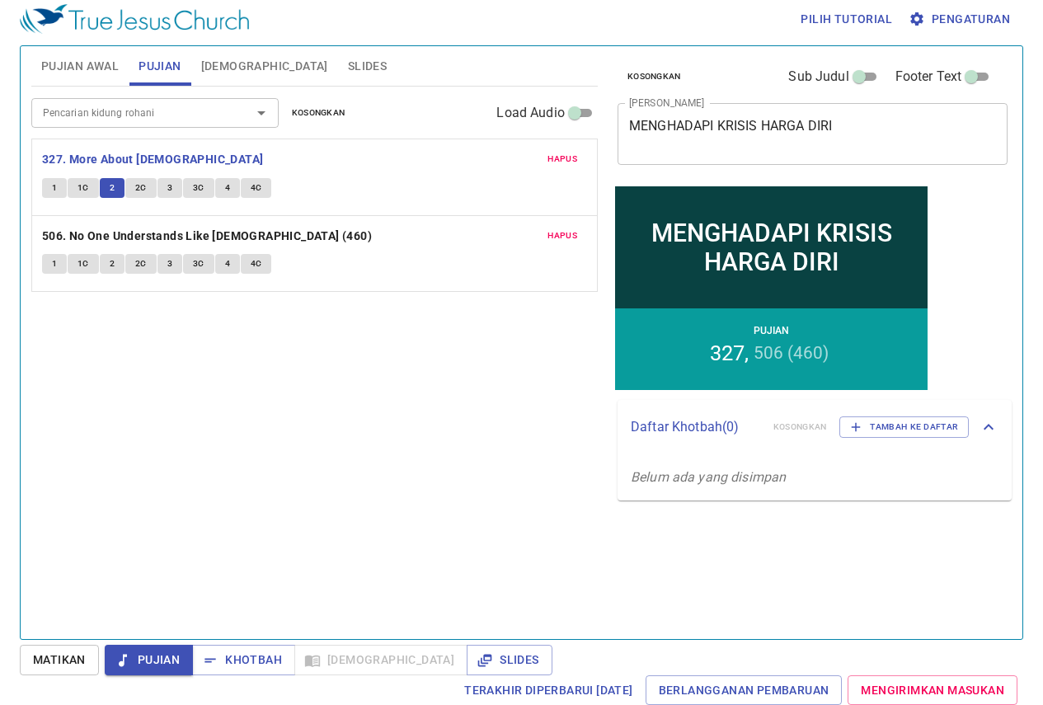
scroll to position [7, 0]
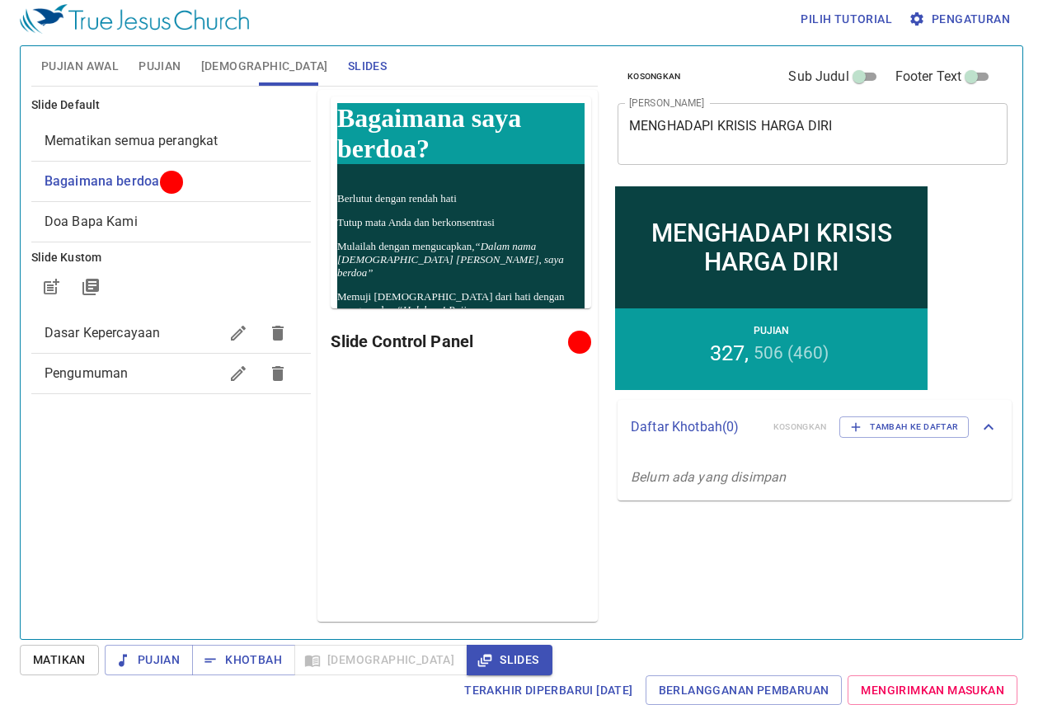
scroll to position [7, 0]
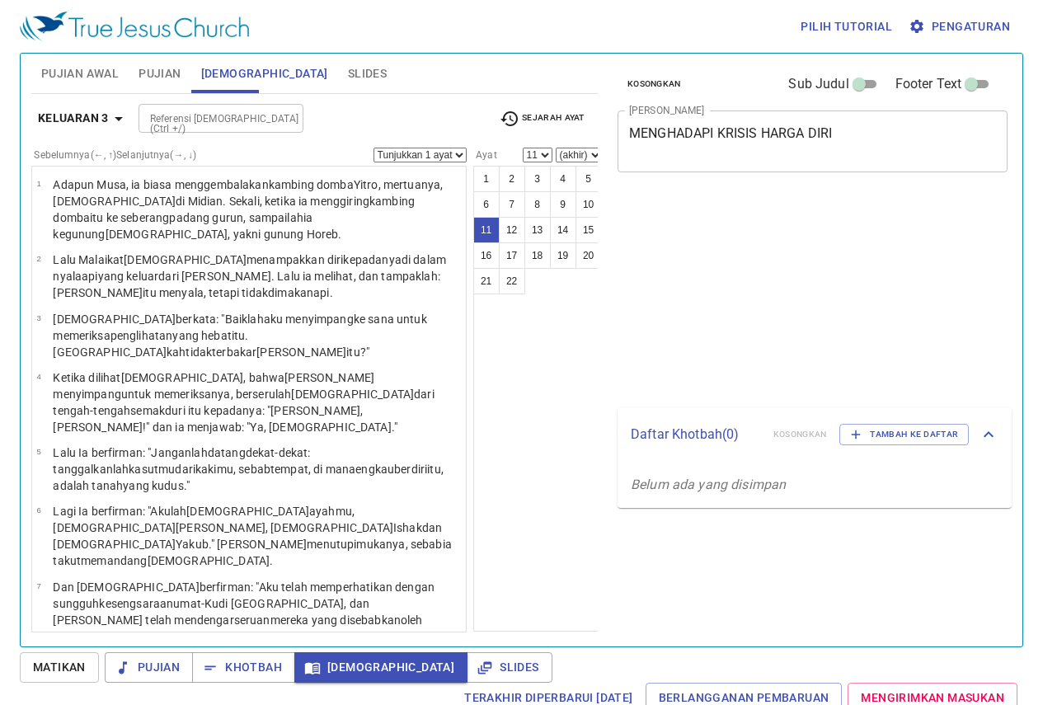
select select "11"
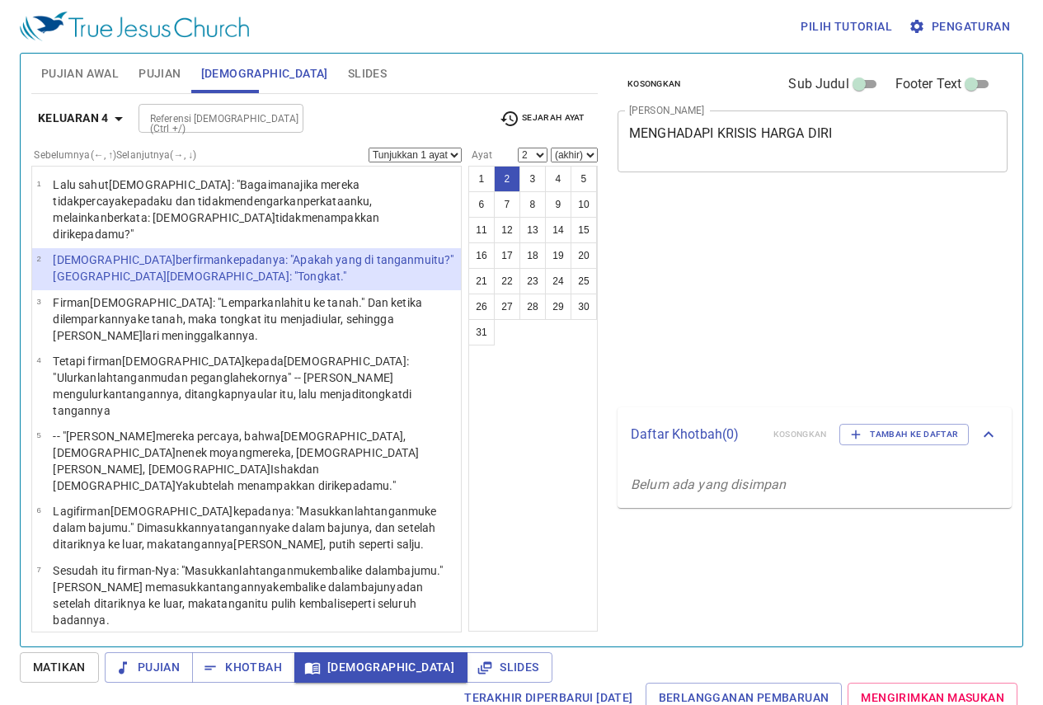
select select "2"
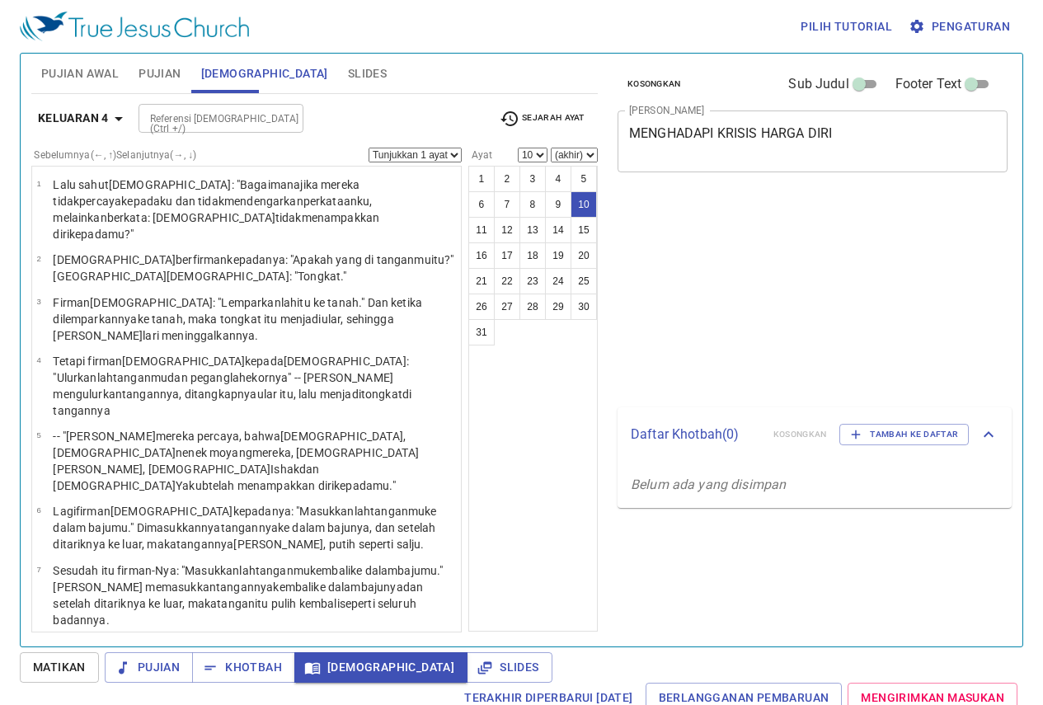
select select "10"
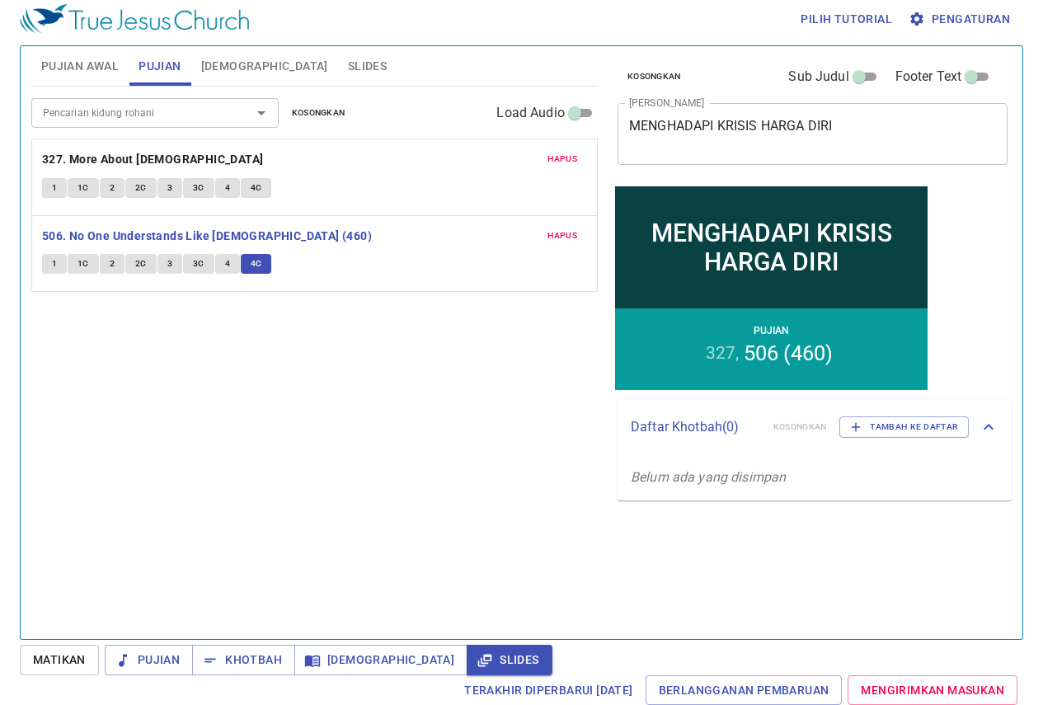
scroll to position [7, 0]
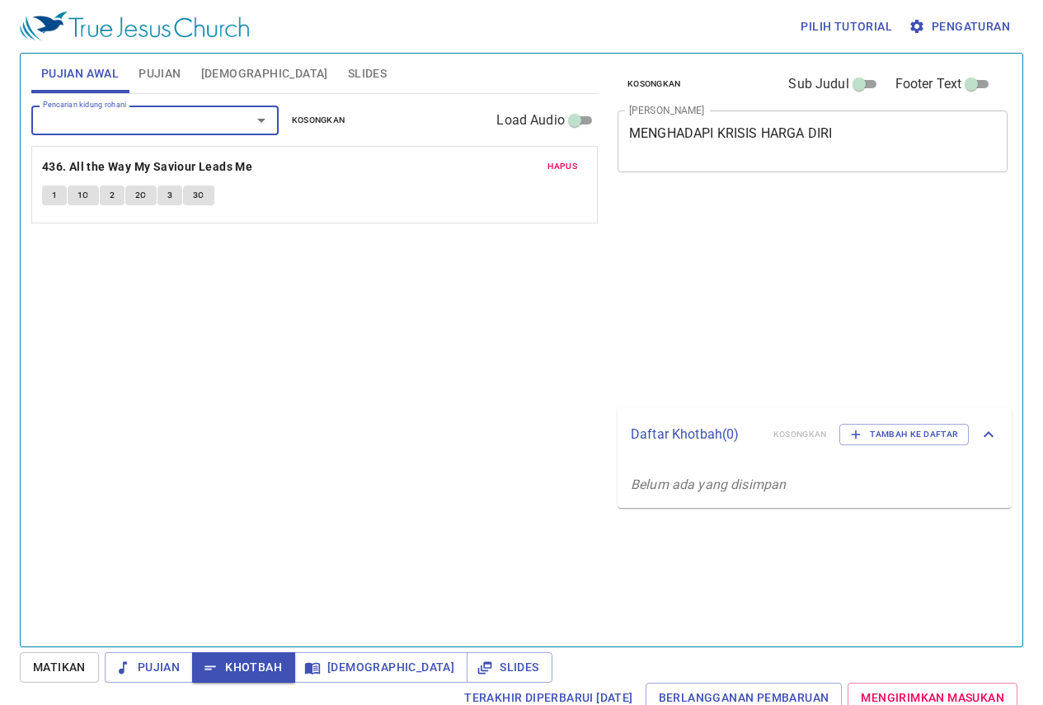
scroll to position [7, 0]
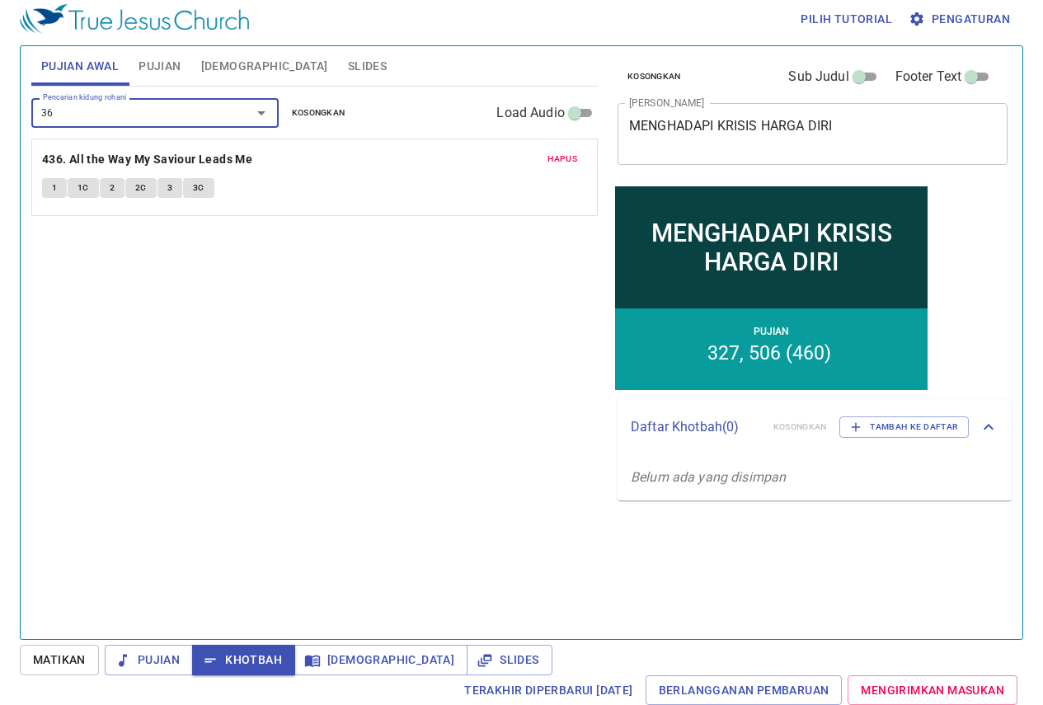
type input "368"
click at [165, 112] on input "368" at bounding box center [130, 112] width 189 height 19
click at [235, 120] on div at bounding box center [249, 112] width 43 height 23
click at [206, 122] on input "368" at bounding box center [130, 112] width 189 height 19
